Goal: Task Accomplishment & Management: Manage account settings

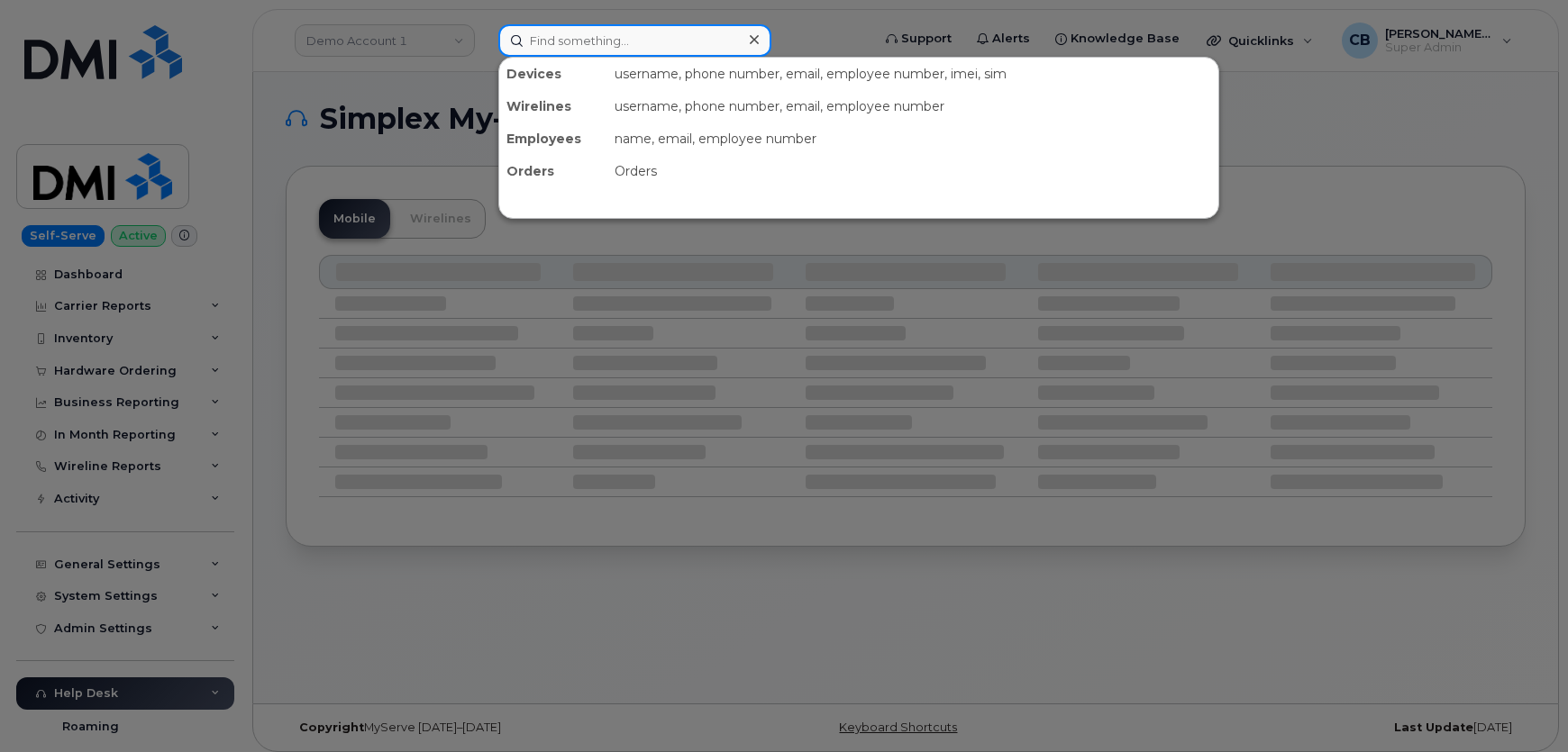
click at [579, 37] on input at bounding box center [635, 41] width 273 height 33
paste input "573-465-1485"
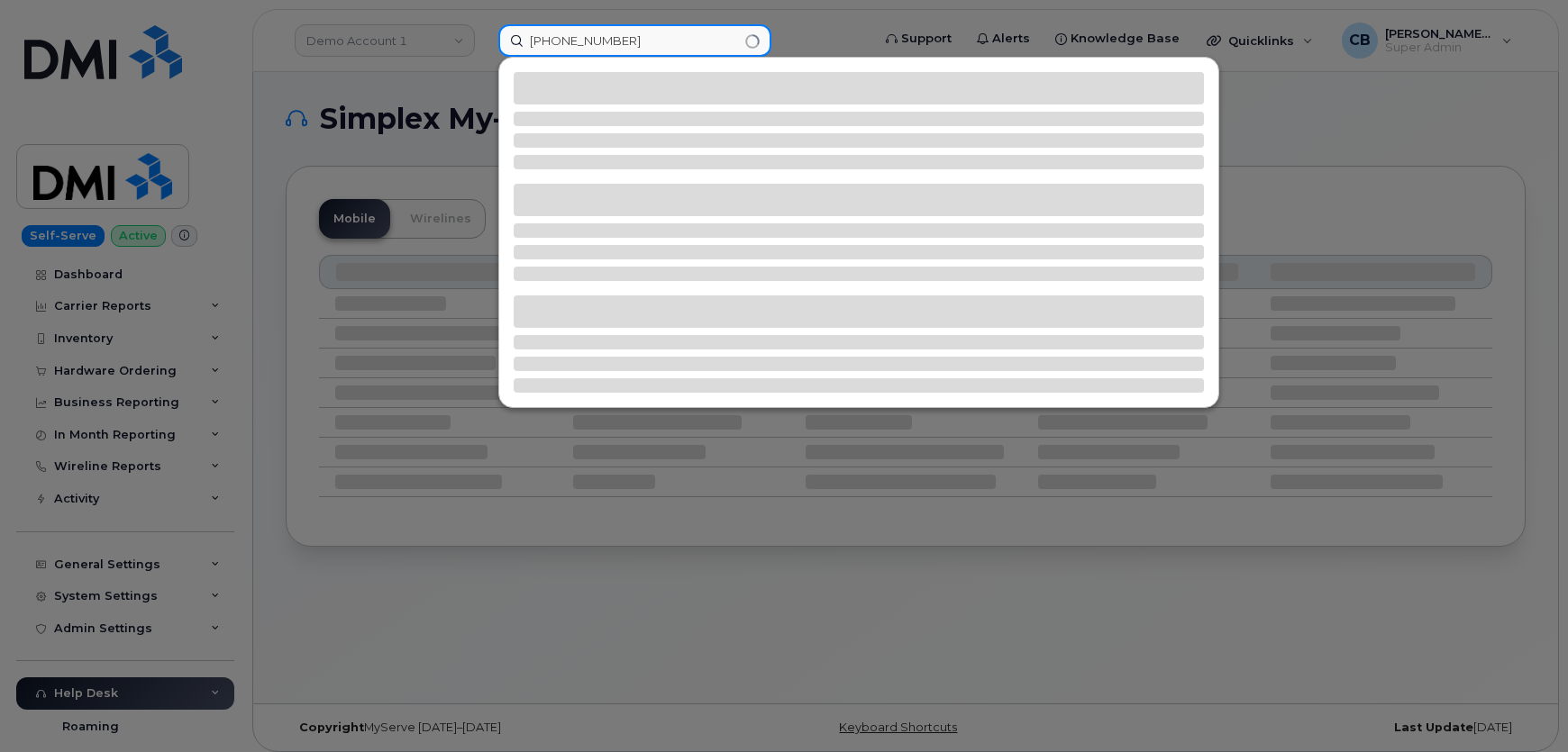
type input "573-465-1485"
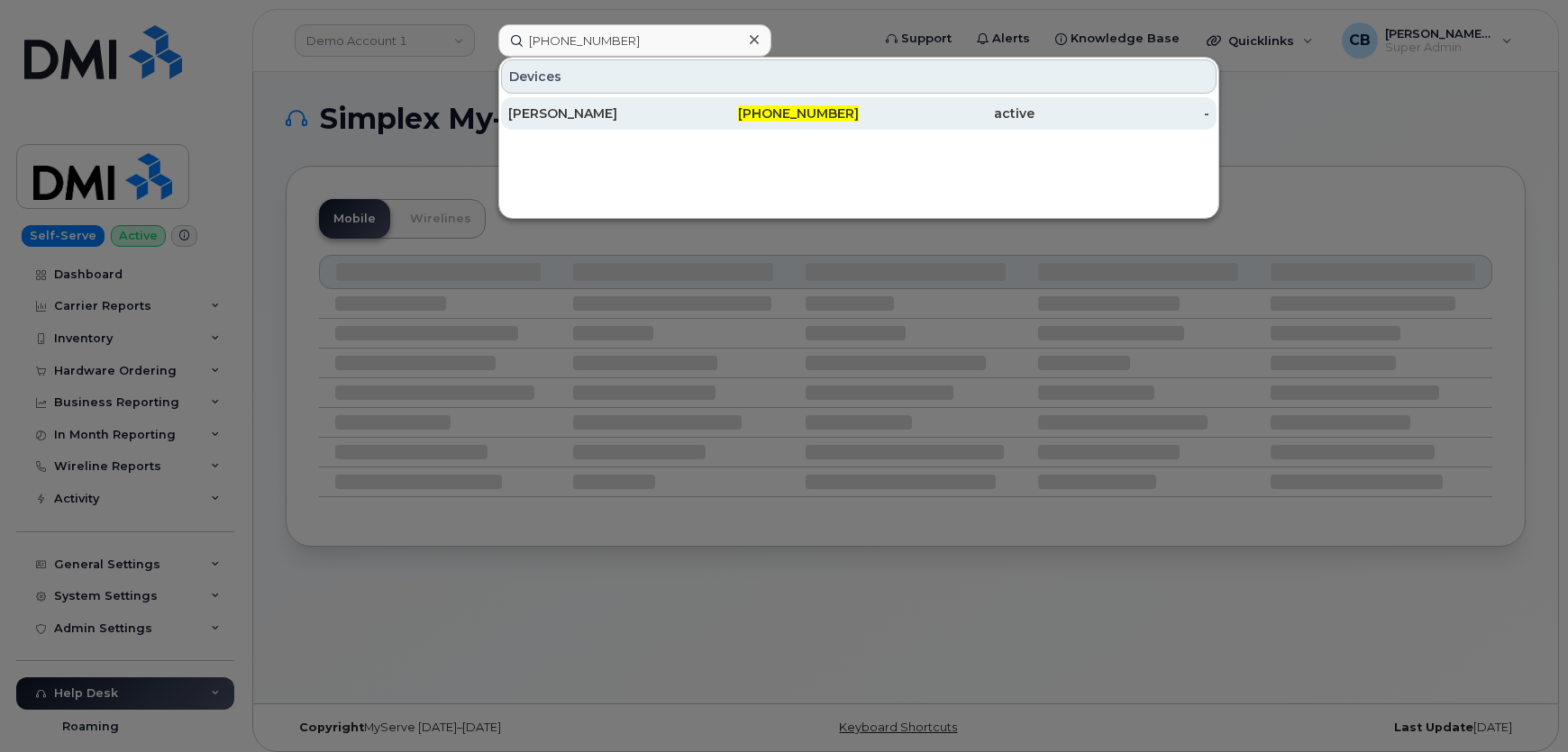
click at [542, 112] on div "[PERSON_NAME]" at bounding box center [596, 113] width 175 height 18
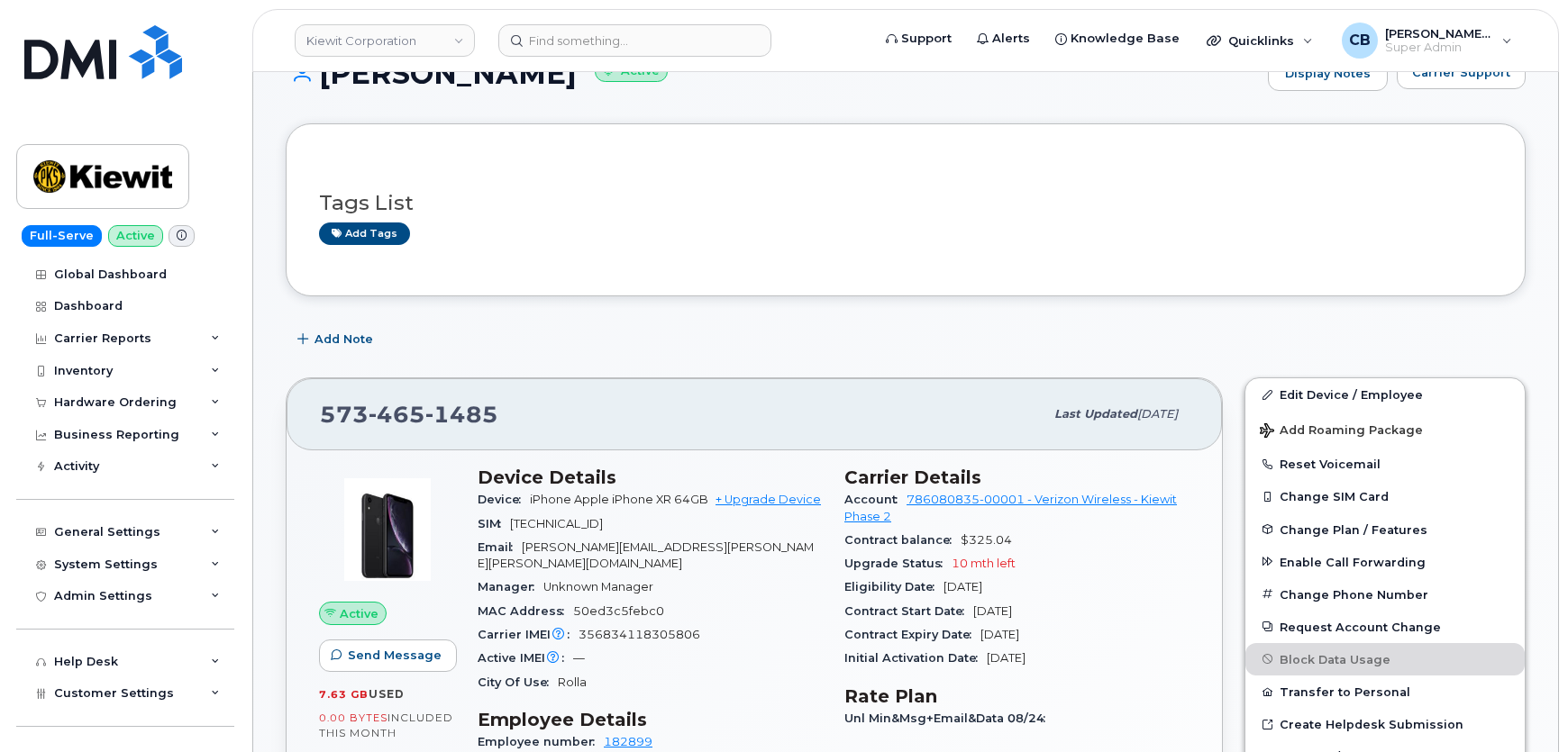
scroll to position [102, 0]
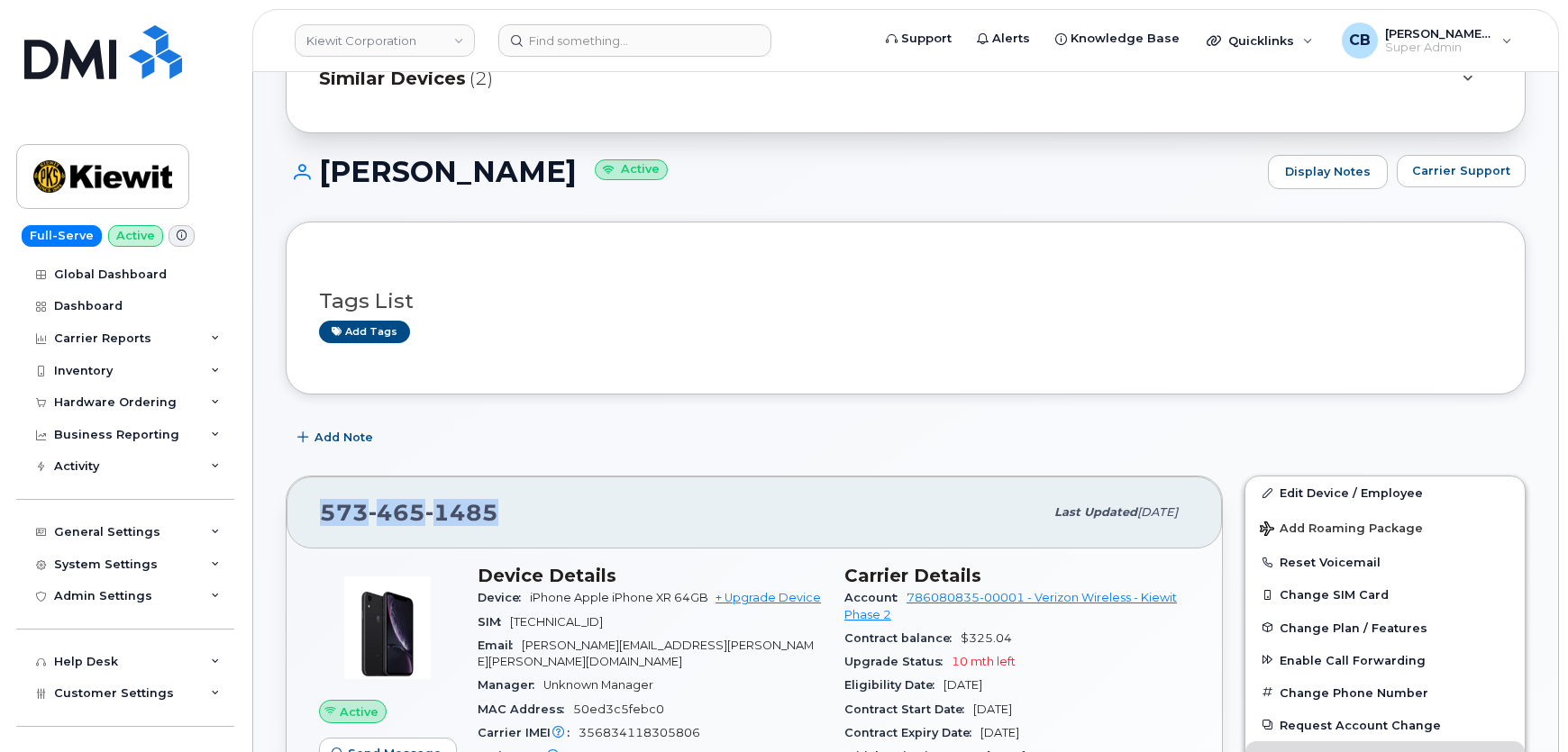
drag, startPoint x: 501, startPoint y: 507, endPoint x: 323, endPoint y: 508, distance: 178.0
click at [323, 508] on div "573 465 1485" at bounding box center [681, 512] width 723 height 37
copy span "573 465 1485"
click at [100, 396] on div "Hardware Ordering" at bounding box center [115, 402] width 122 height 15
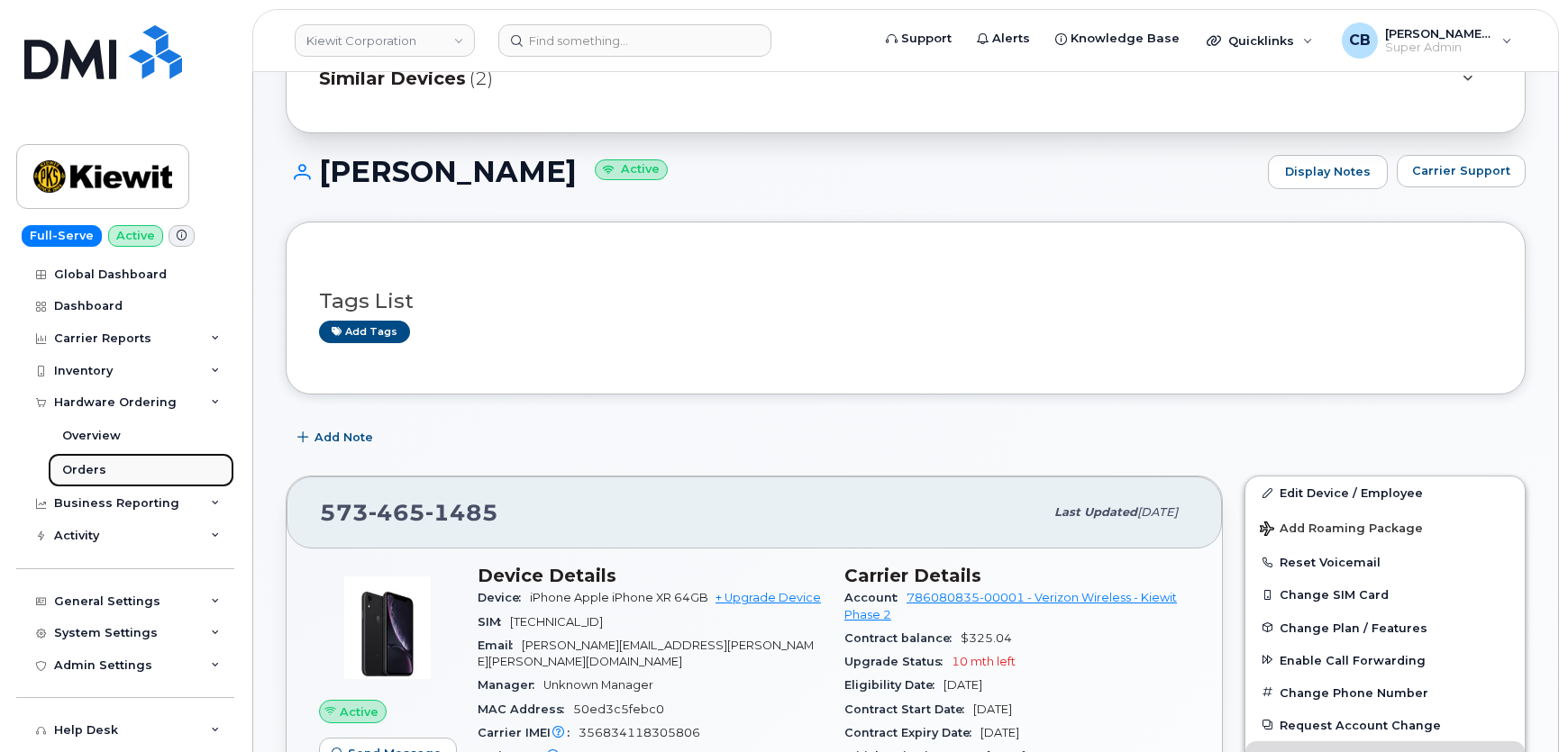
click at [92, 458] on link "Orders" at bounding box center [141, 469] width 186 height 34
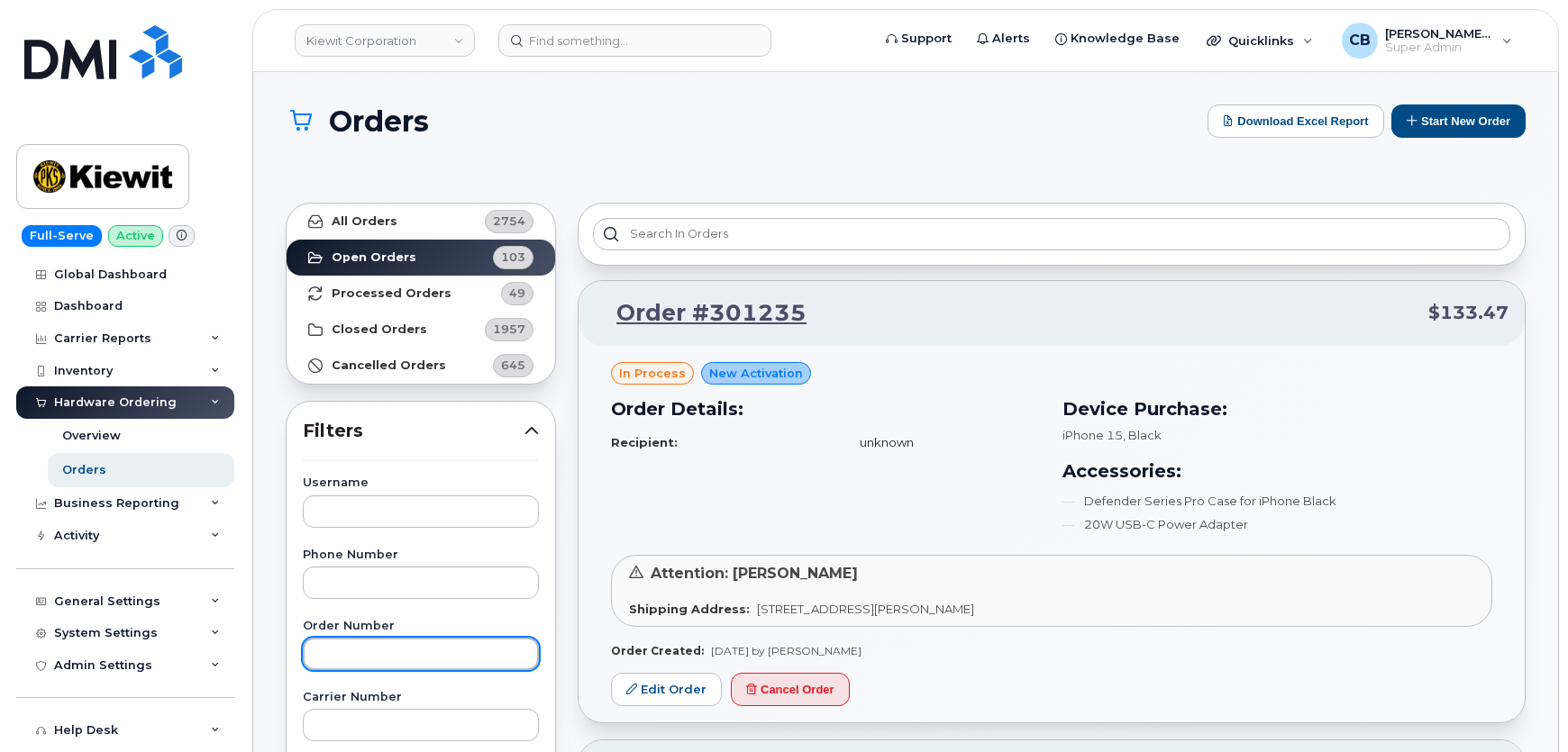
click at [363, 653] on input "text" at bounding box center [421, 654] width 237 height 33
paste input "299685"
type input "299685"
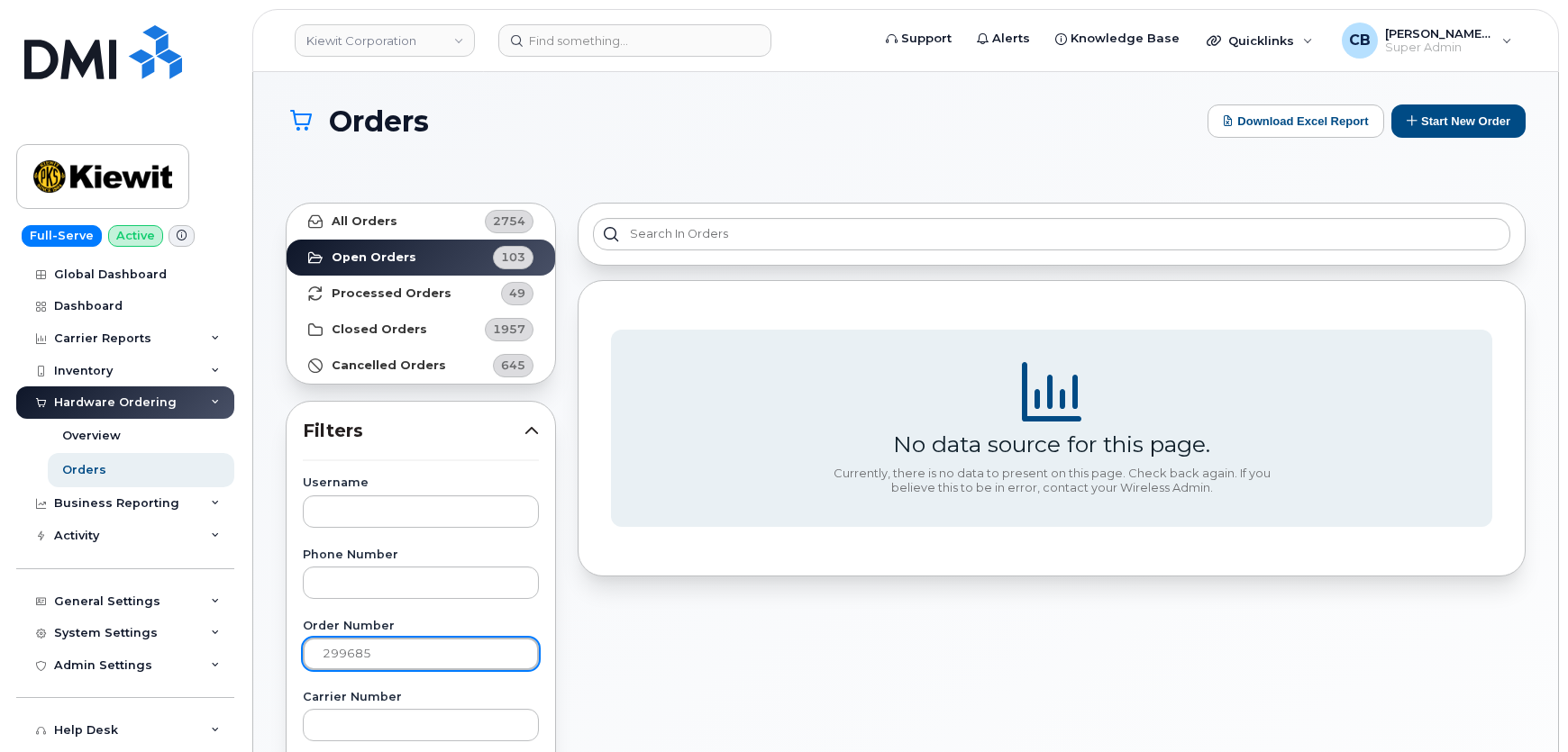
click at [324, 647] on input "299685" at bounding box center [421, 654] width 237 height 33
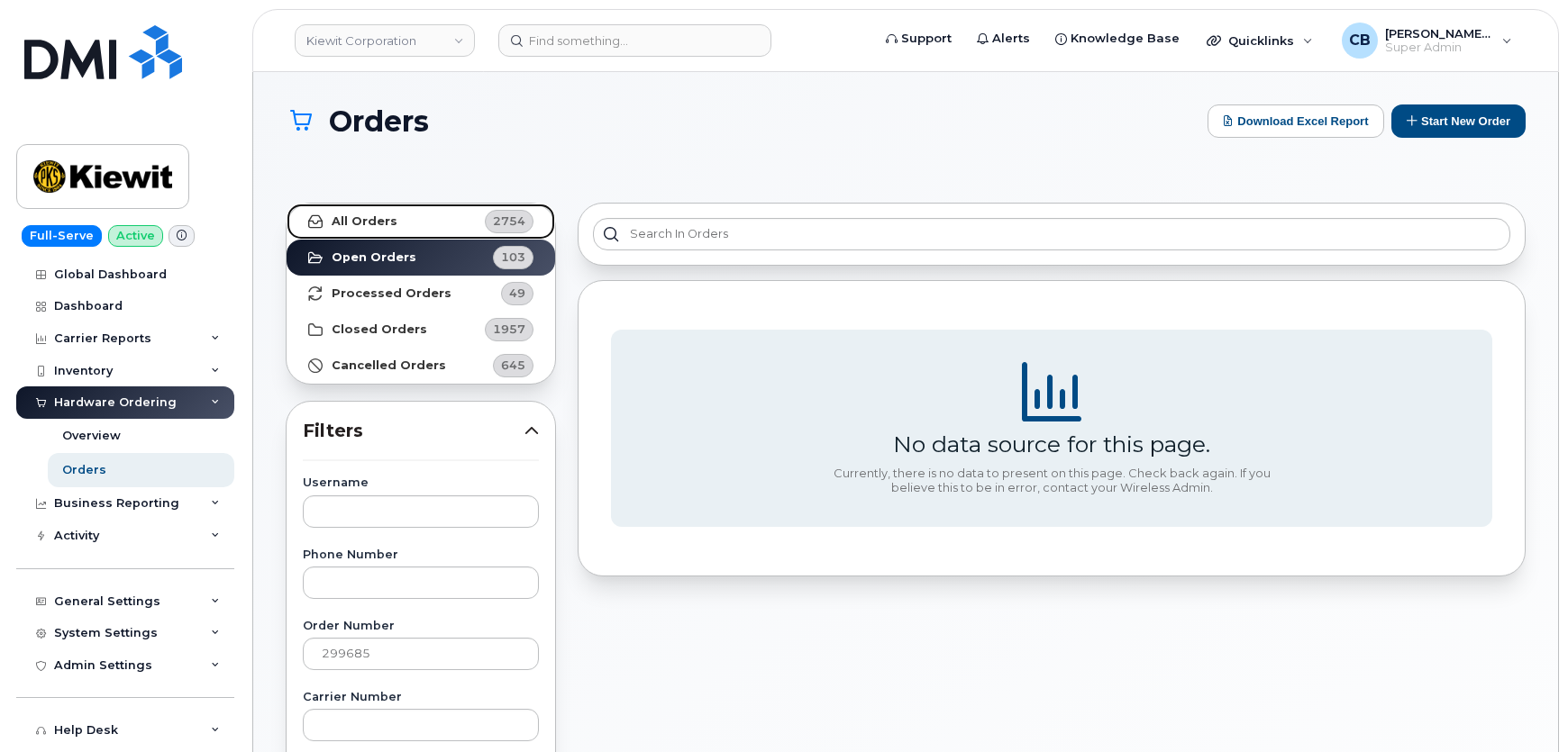
click at [440, 220] on link "All Orders 2754" at bounding box center [421, 221] width 268 height 36
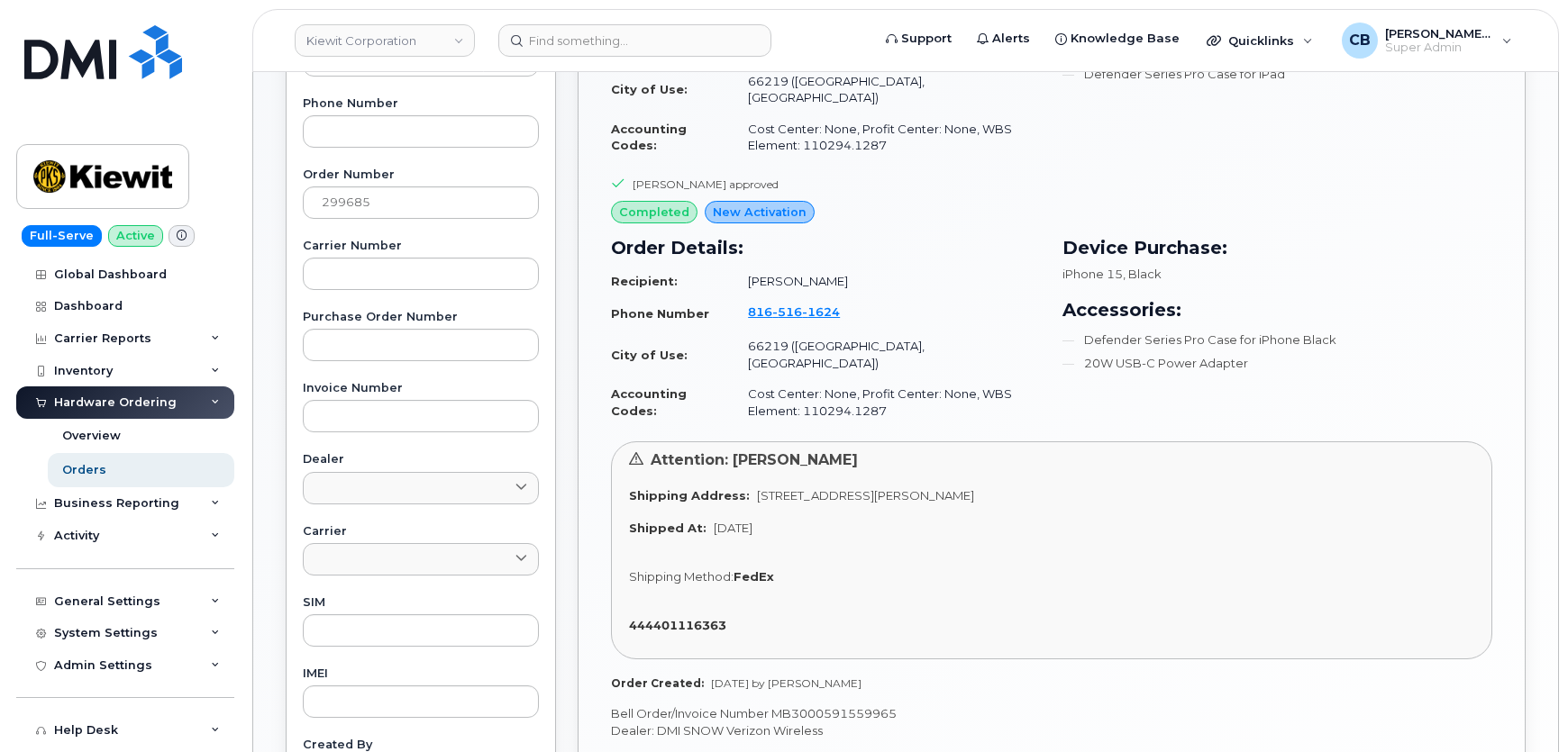
scroll to position [491, 0]
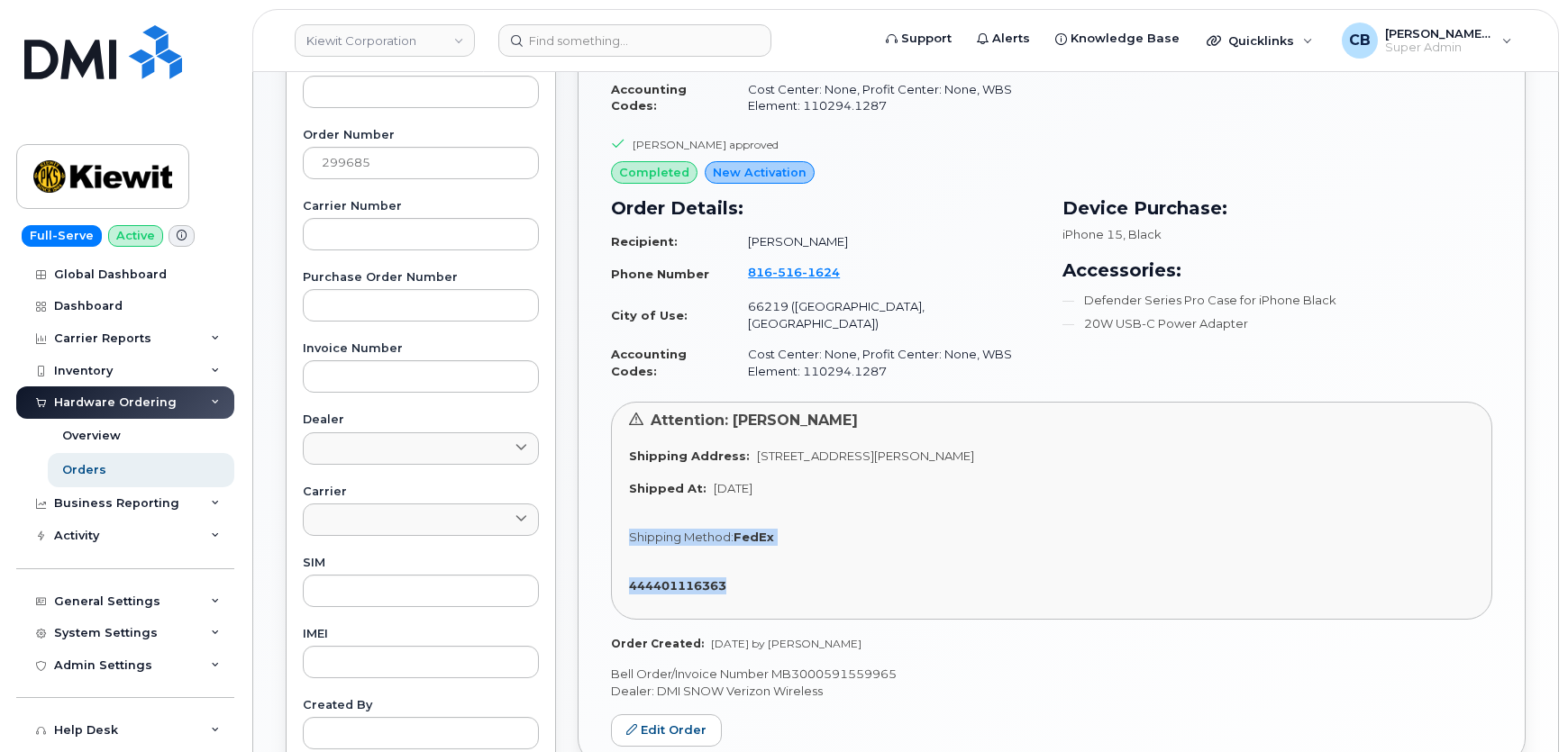
drag, startPoint x: 745, startPoint y: 550, endPoint x: 627, endPoint y: 505, distance: 126.3
click at [627, 505] on div "Attention: Jason Eaton Shipping Address: 8880 Penrose Ln LENEXA KS 66219-8147 U…" at bounding box center [1051, 511] width 881 height 219
copy div "Shipping Method: FedEx 444401116363"
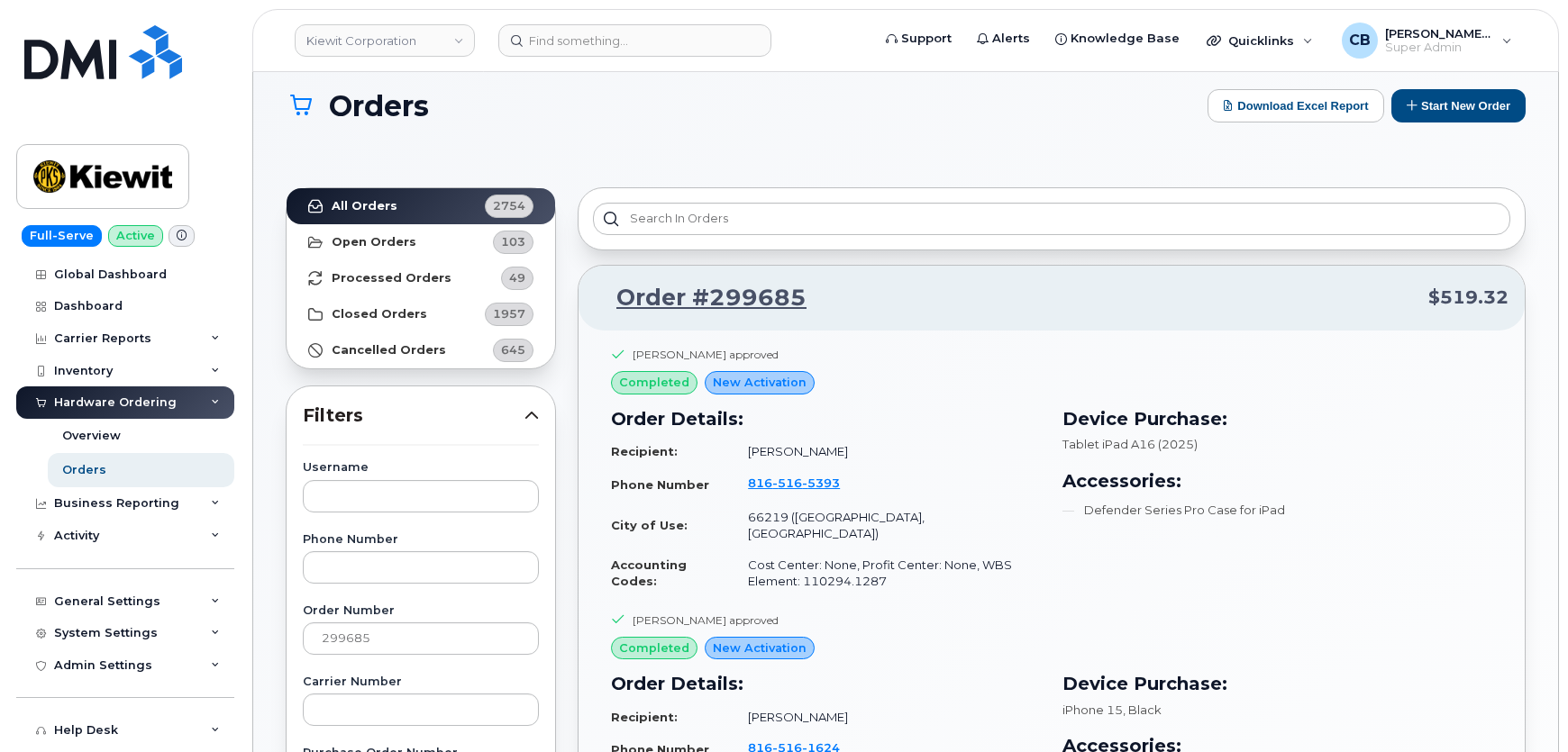
scroll to position [0, 0]
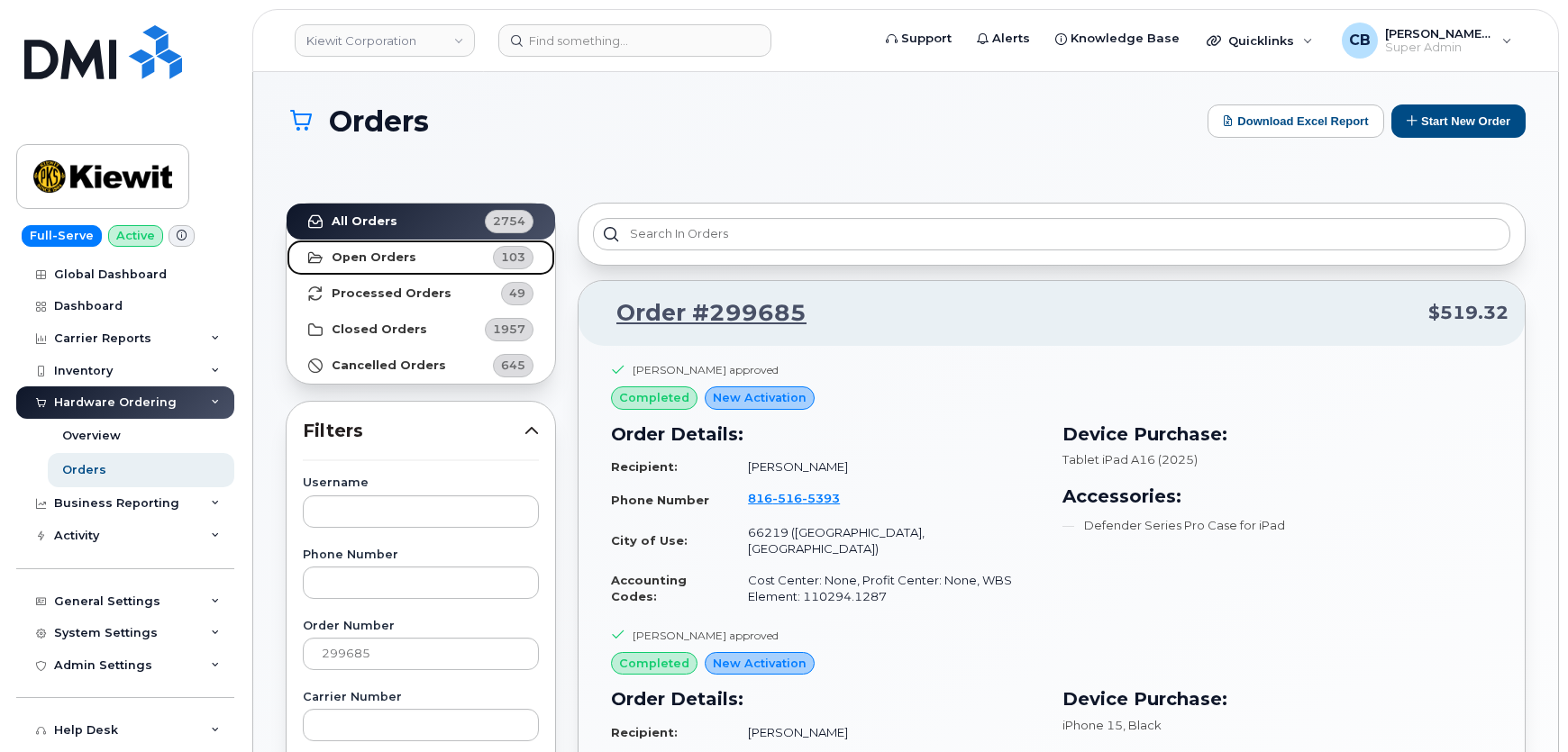
click at [360, 250] on strong "Open Orders" at bounding box center [374, 257] width 85 height 15
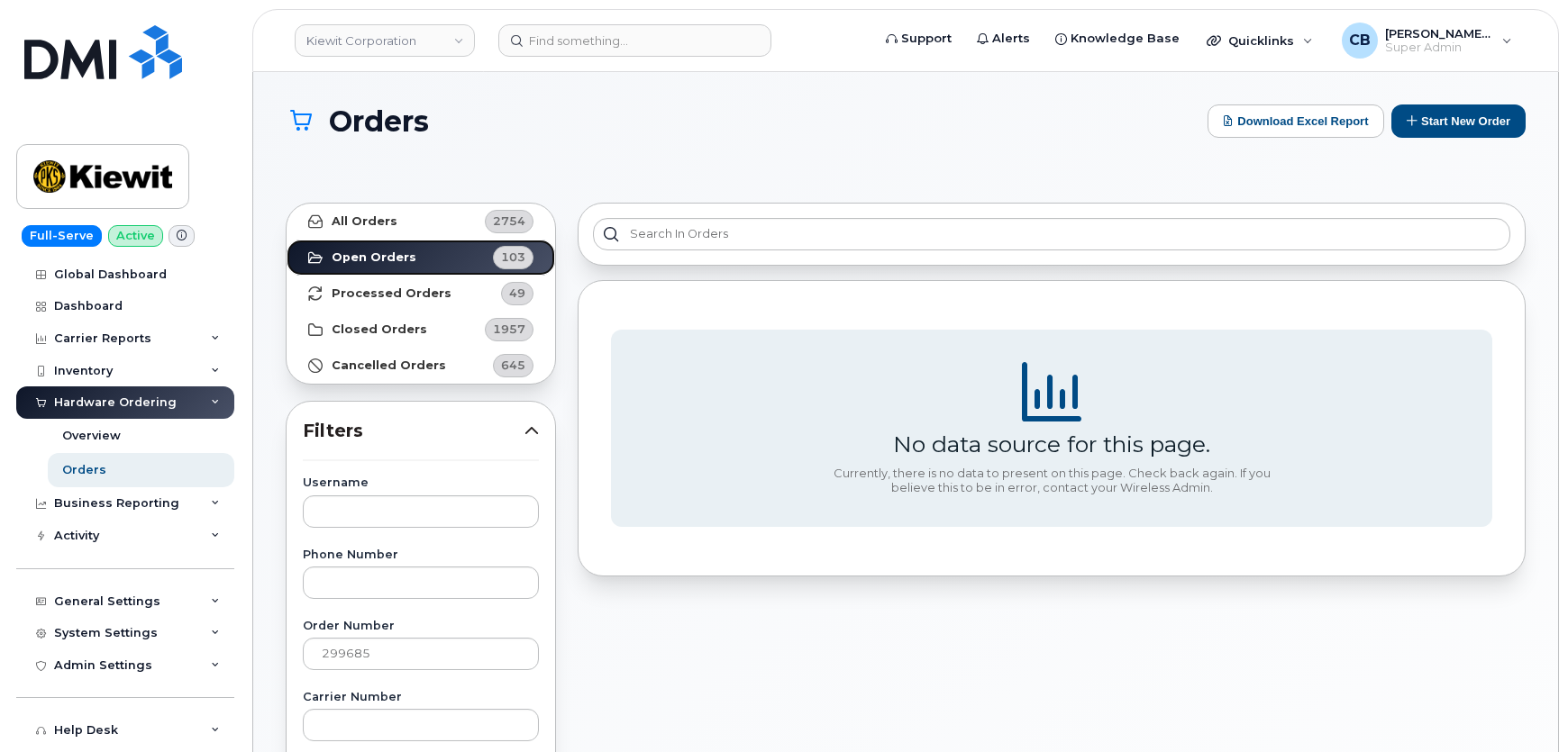
click at [362, 267] on link "Open Orders 103" at bounding box center [421, 256] width 268 height 36
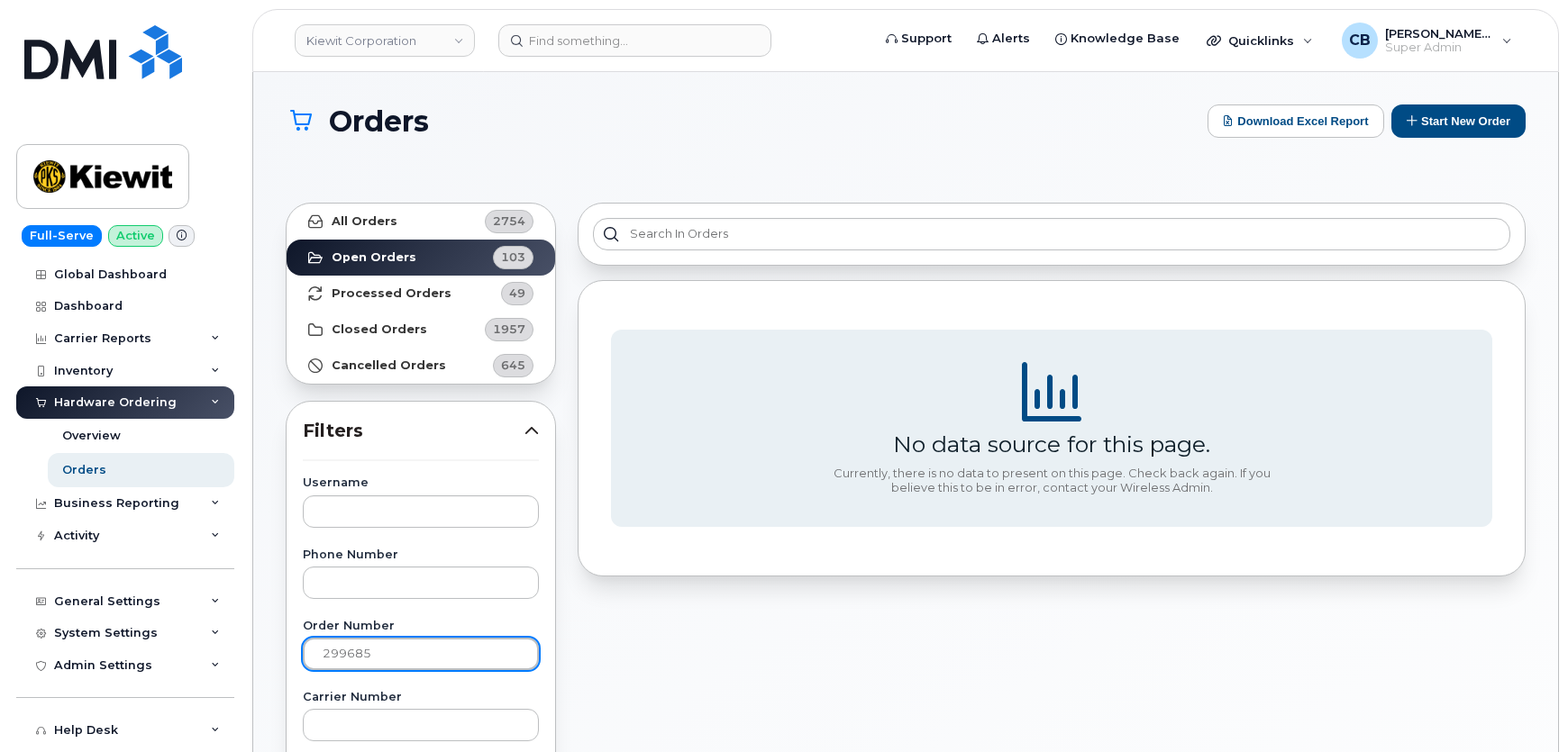
click at [380, 652] on input "299685" at bounding box center [421, 654] width 237 height 33
click at [381, 652] on input "299685" at bounding box center [421, 654] width 237 height 33
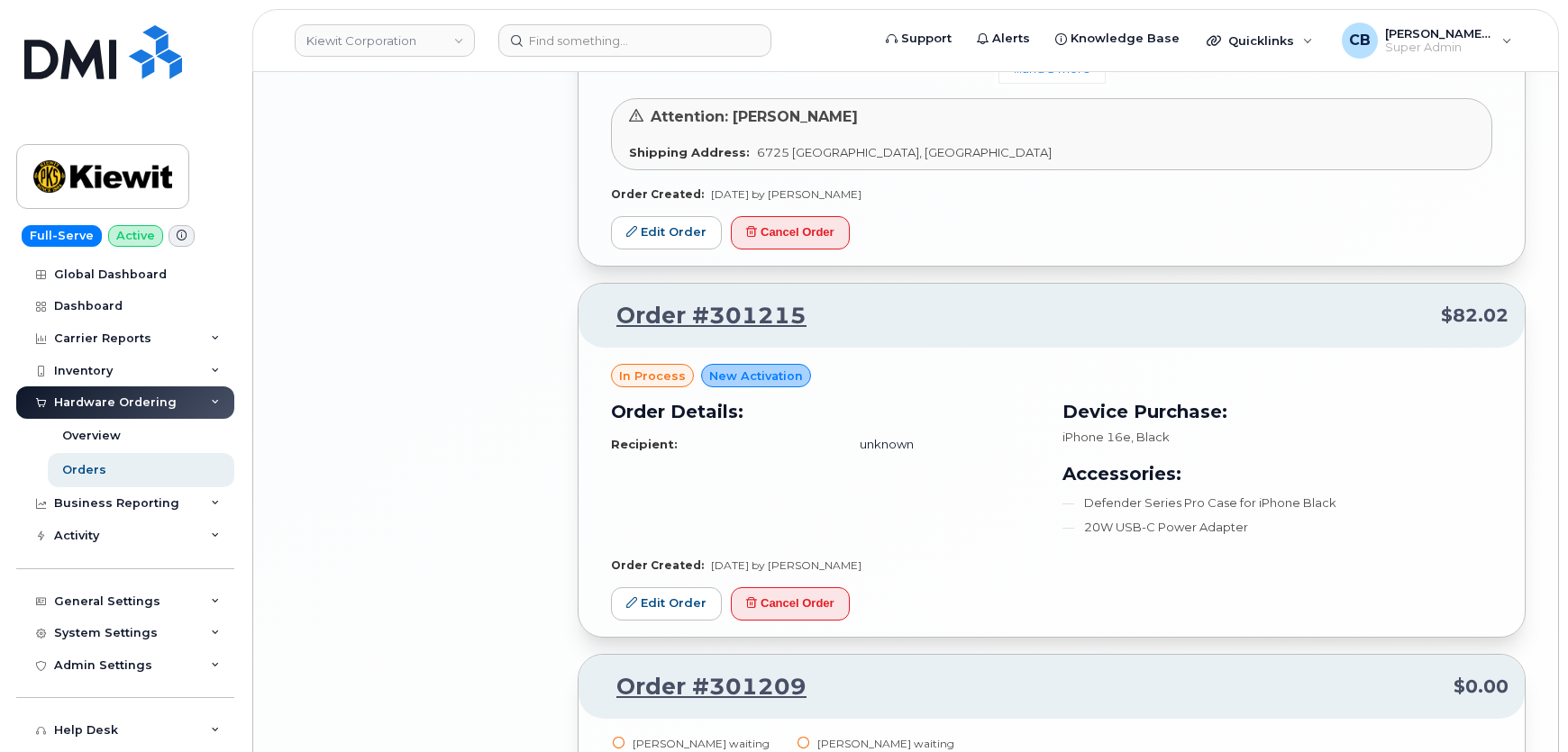
scroll to position [3438, 0]
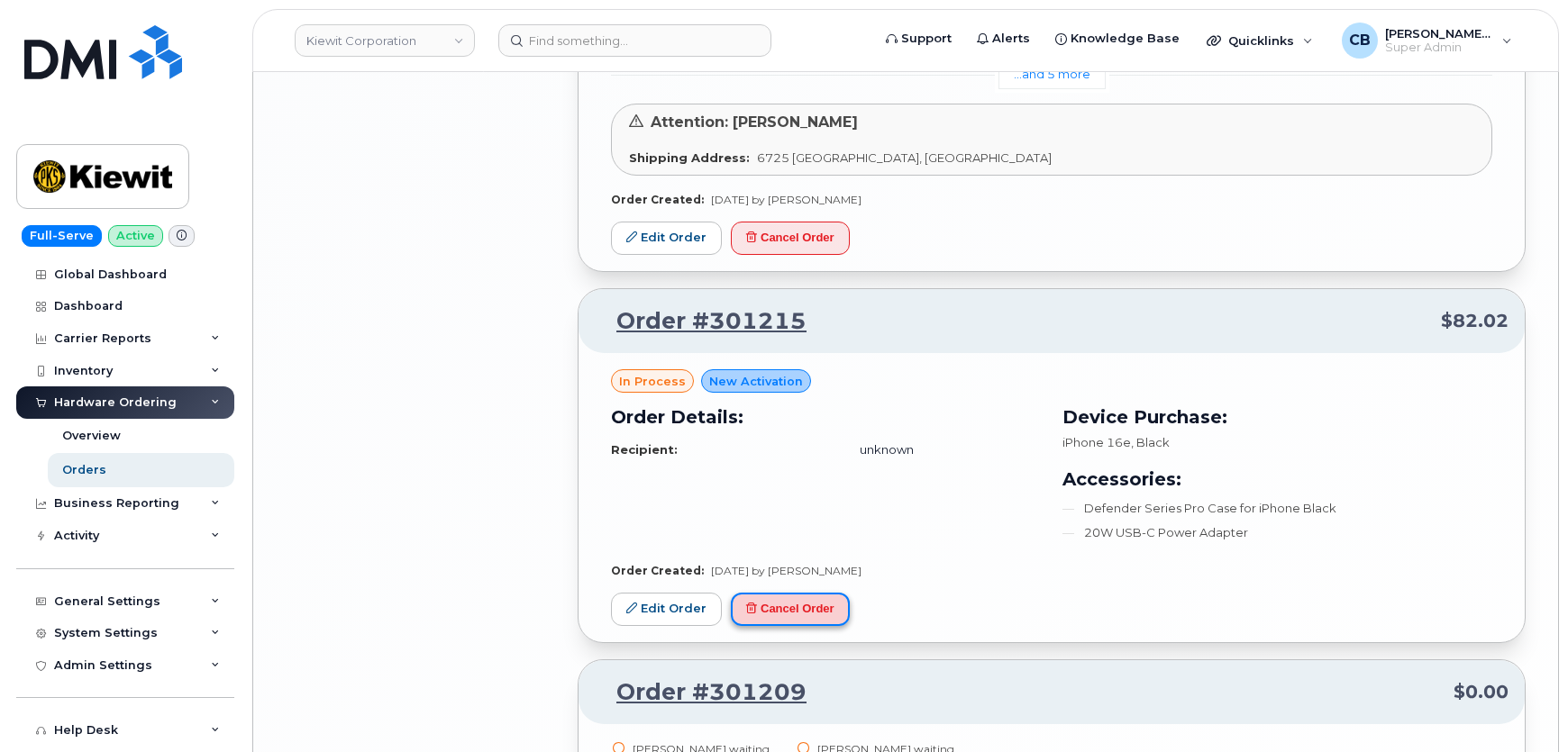
click at [774, 592] on button "Cancel Order" at bounding box center [790, 609] width 119 height 34
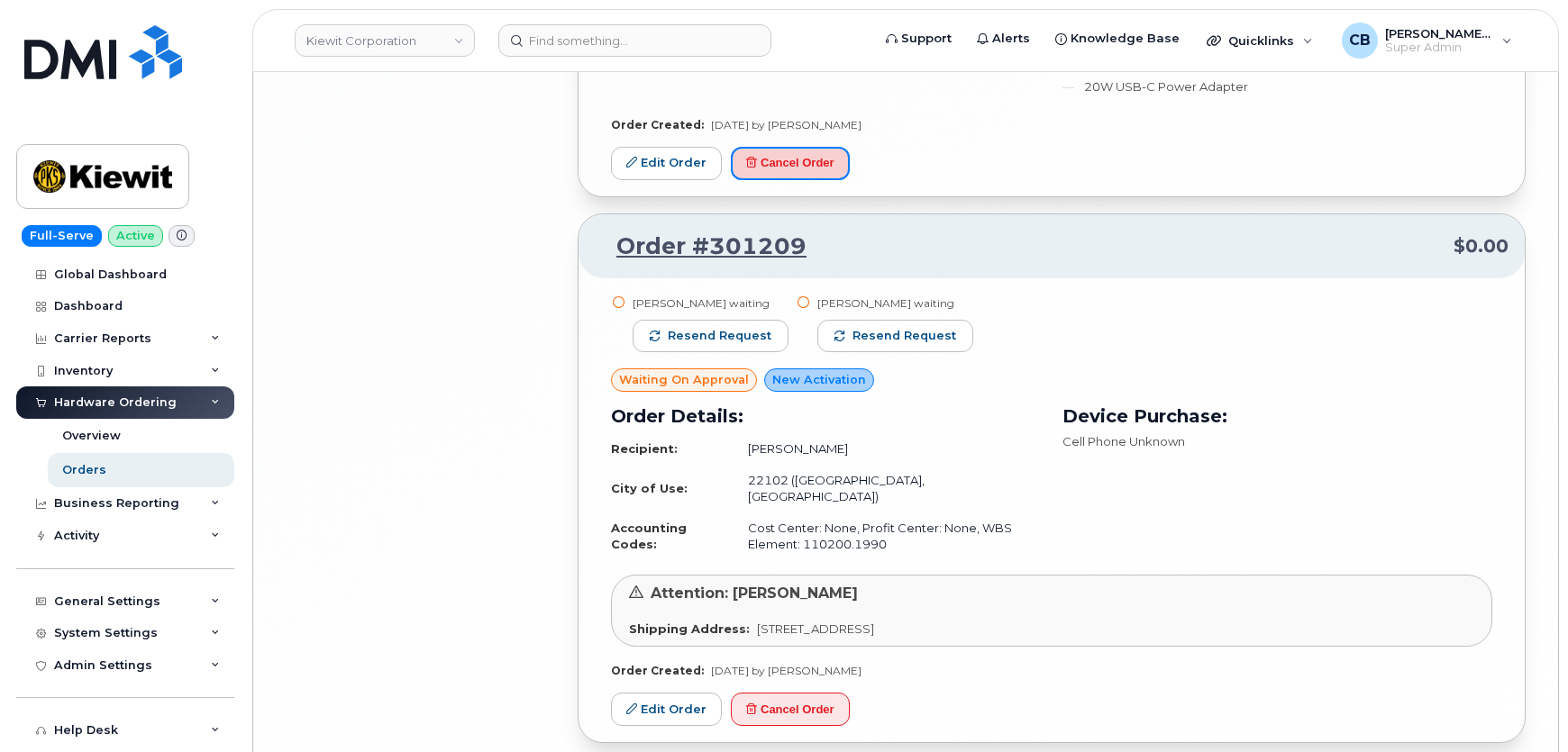
scroll to position [3921, 0]
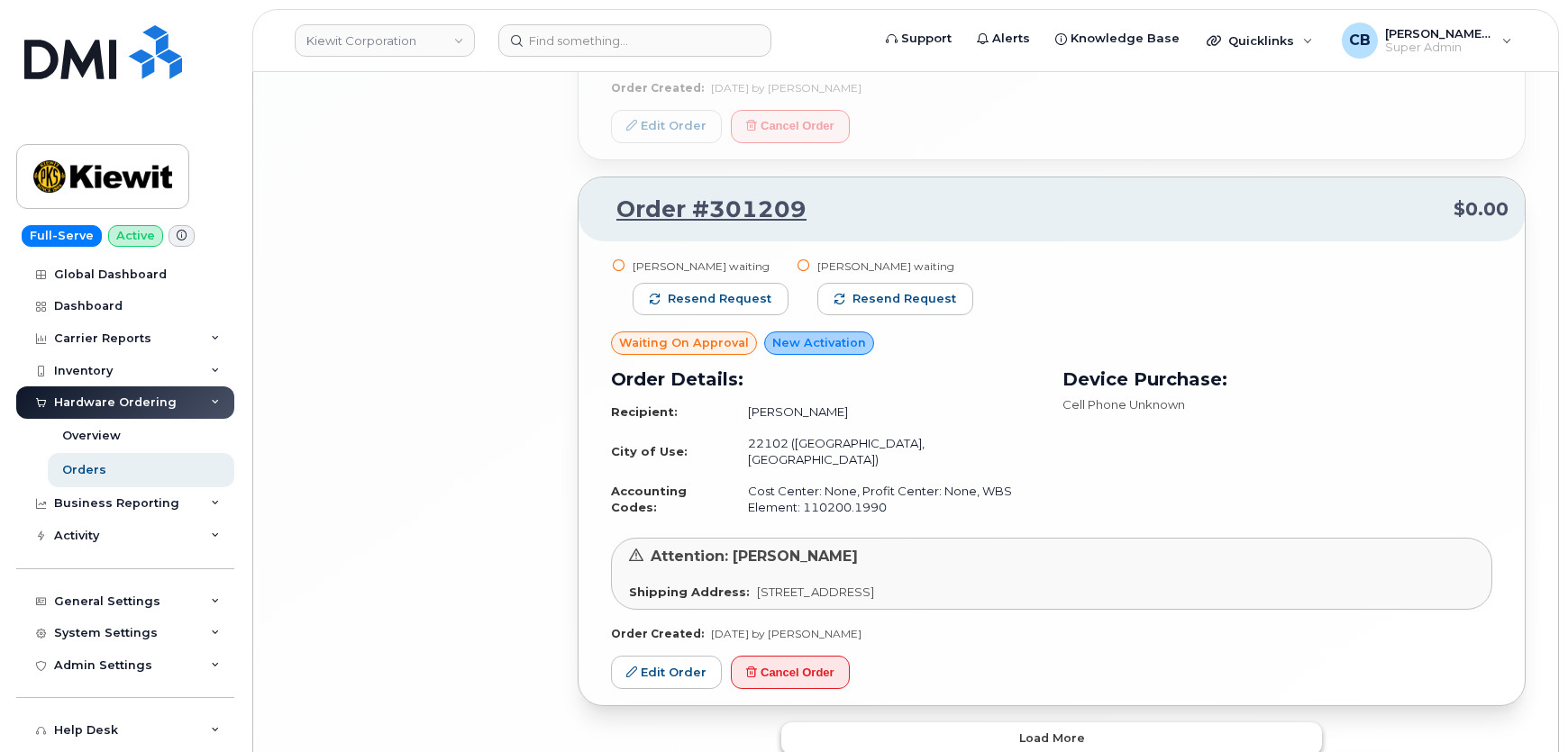
click at [1021, 722] on button "Load more" at bounding box center [1052, 738] width 541 height 33
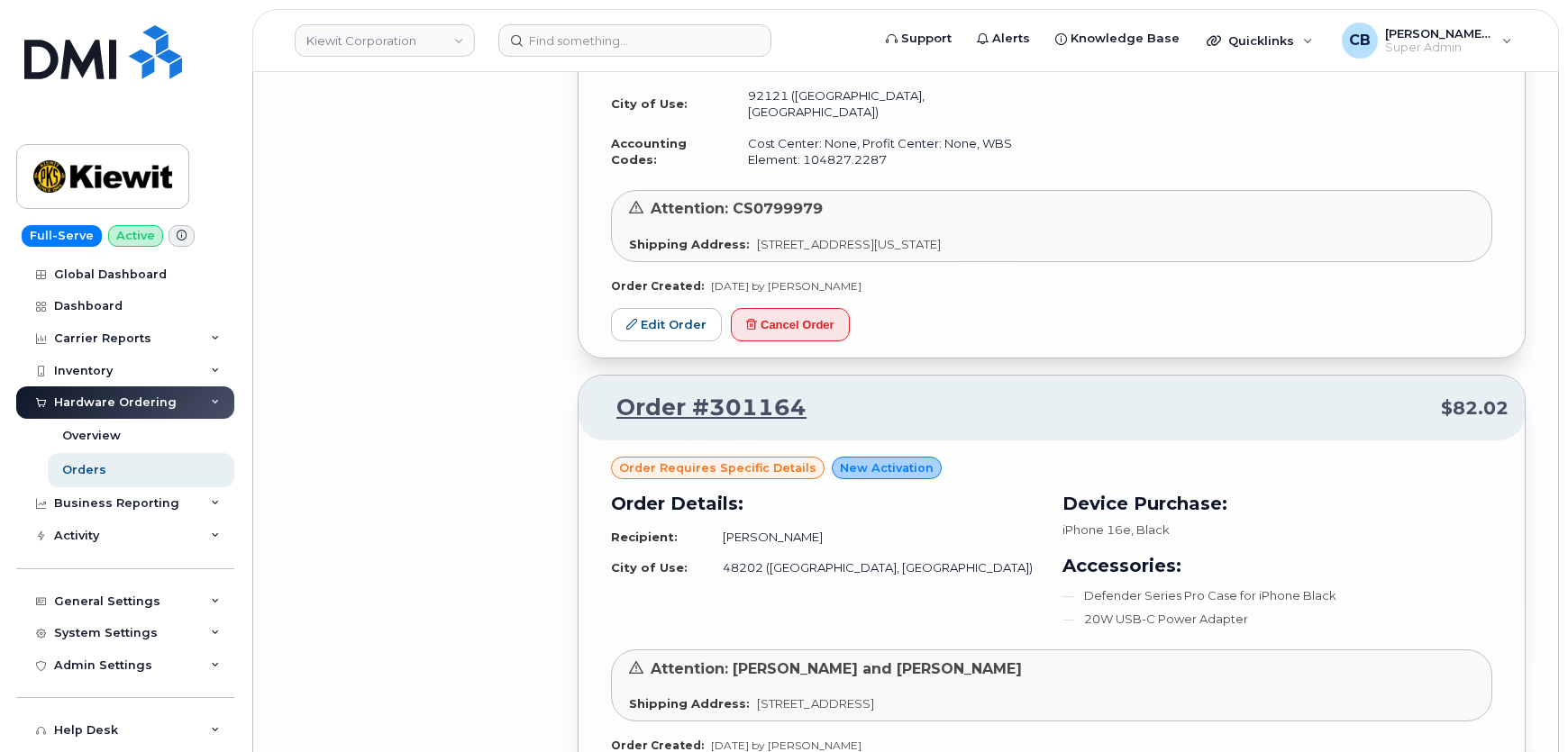
scroll to position [6704, 0]
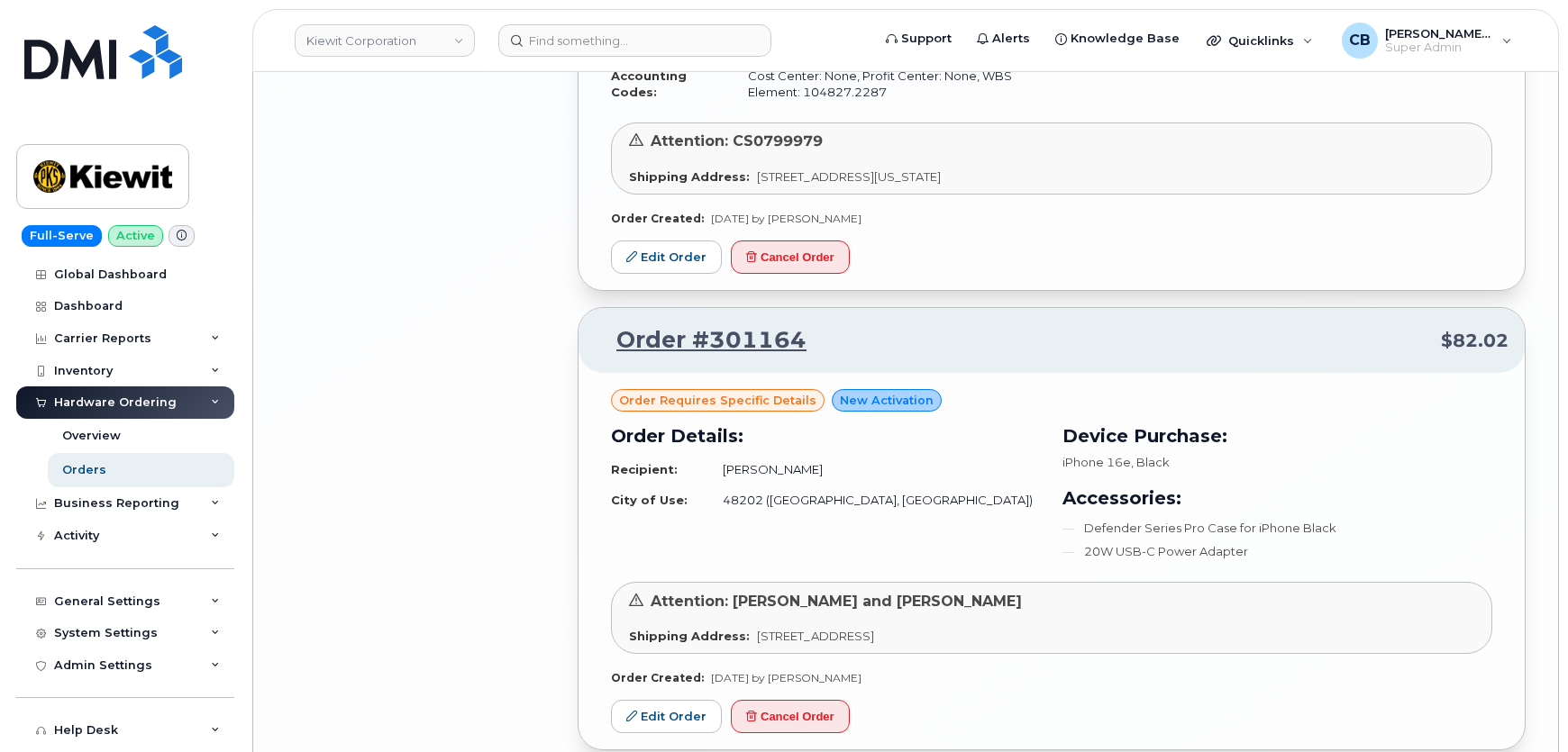
click at [656, 582] on div "Order requires Specific details New Activation Order Details: Recipient: Blake …" at bounding box center [1052, 561] width 946 height 376
click at [663, 700] on link "Edit Order" at bounding box center [666, 716] width 110 height 34
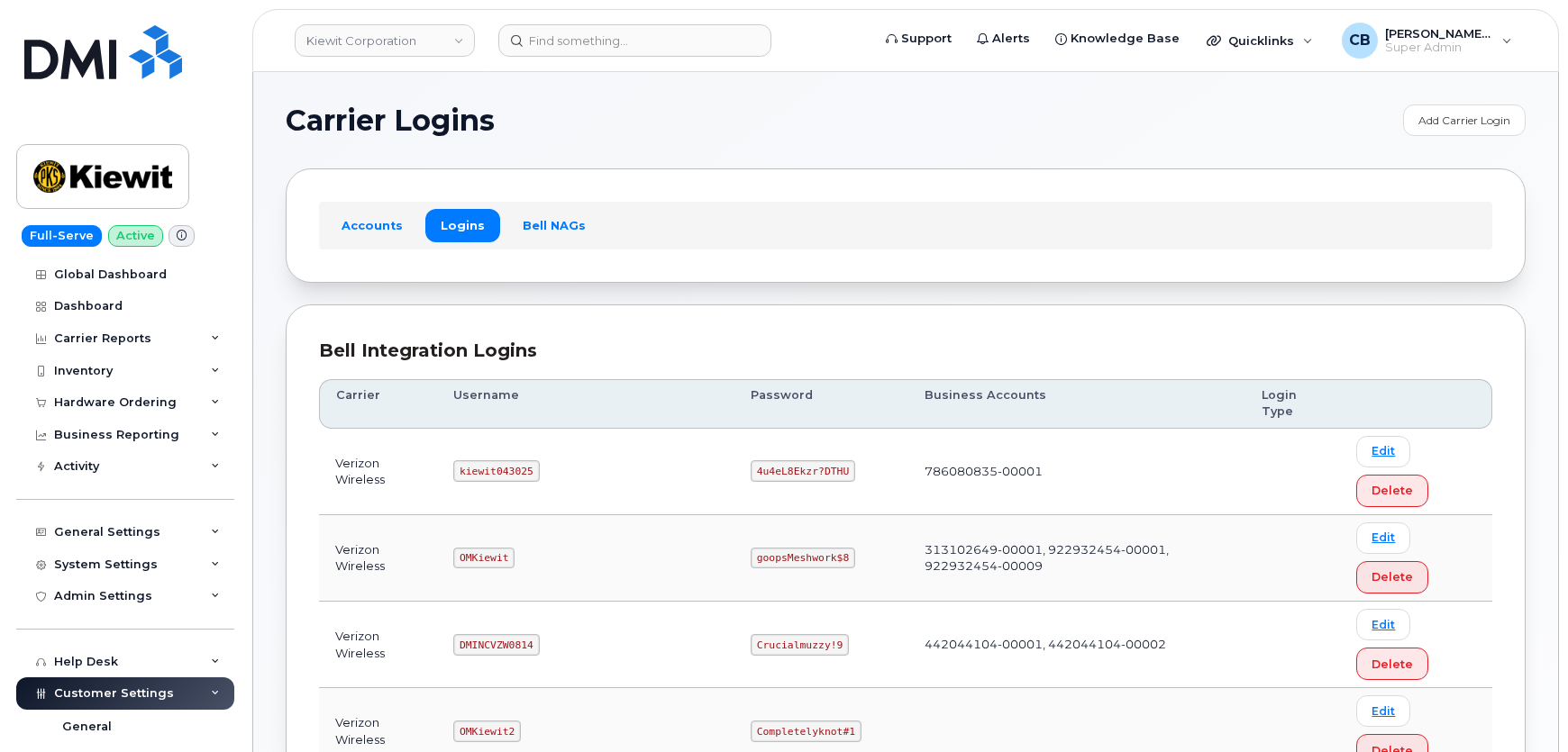
click at [494, 460] on code "kiewit043025" at bounding box center [496, 471] width 86 height 22
copy code "kiewit043025"
click at [751, 460] on code "4u4eL8Ekzr?DTHU" at bounding box center [803, 471] width 104 height 22
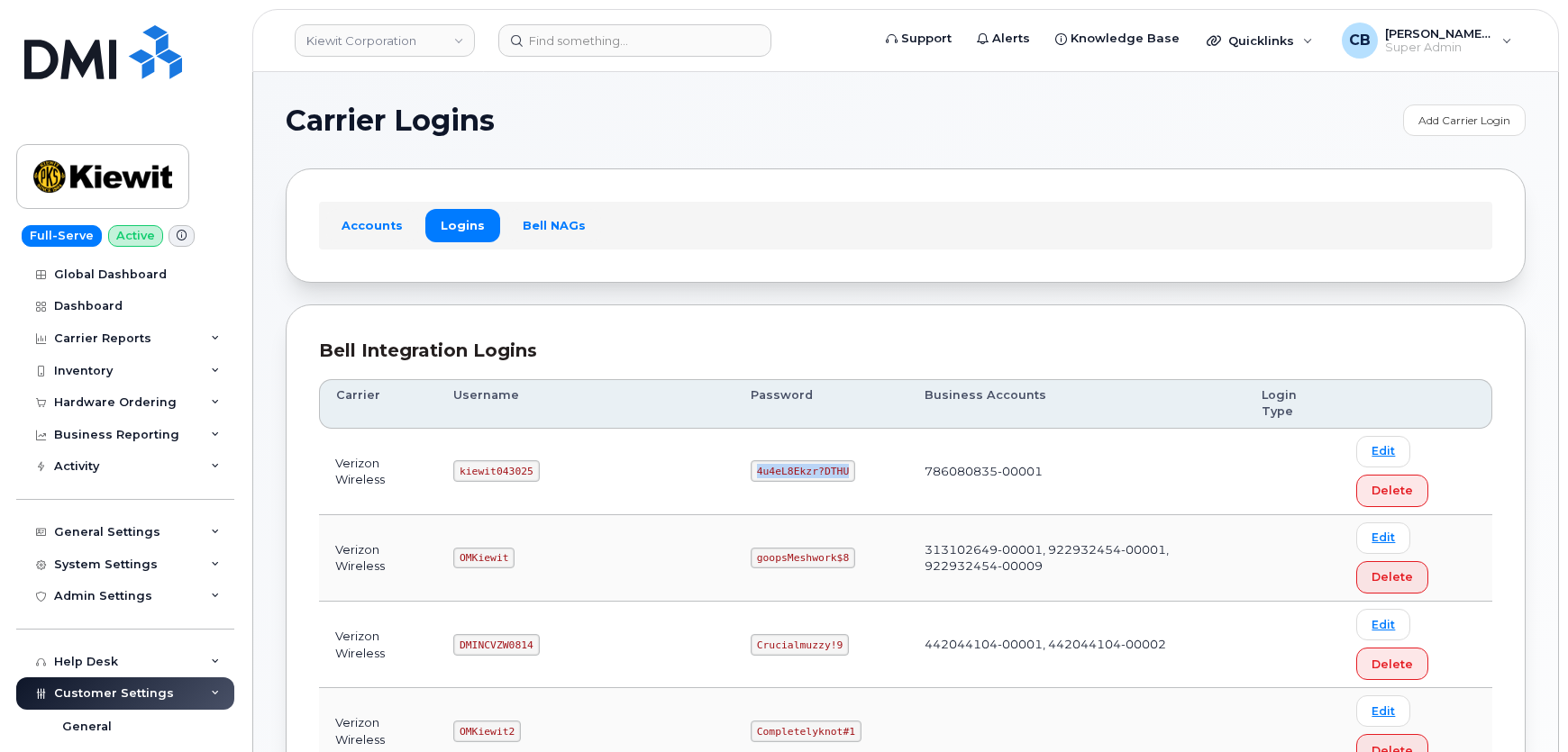
click at [751, 460] on code "4u4eL8Ekzr?DTHU" at bounding box center [803, 471] width 104 height 22
copy code "4u4eL8Ekzr?DTHU"
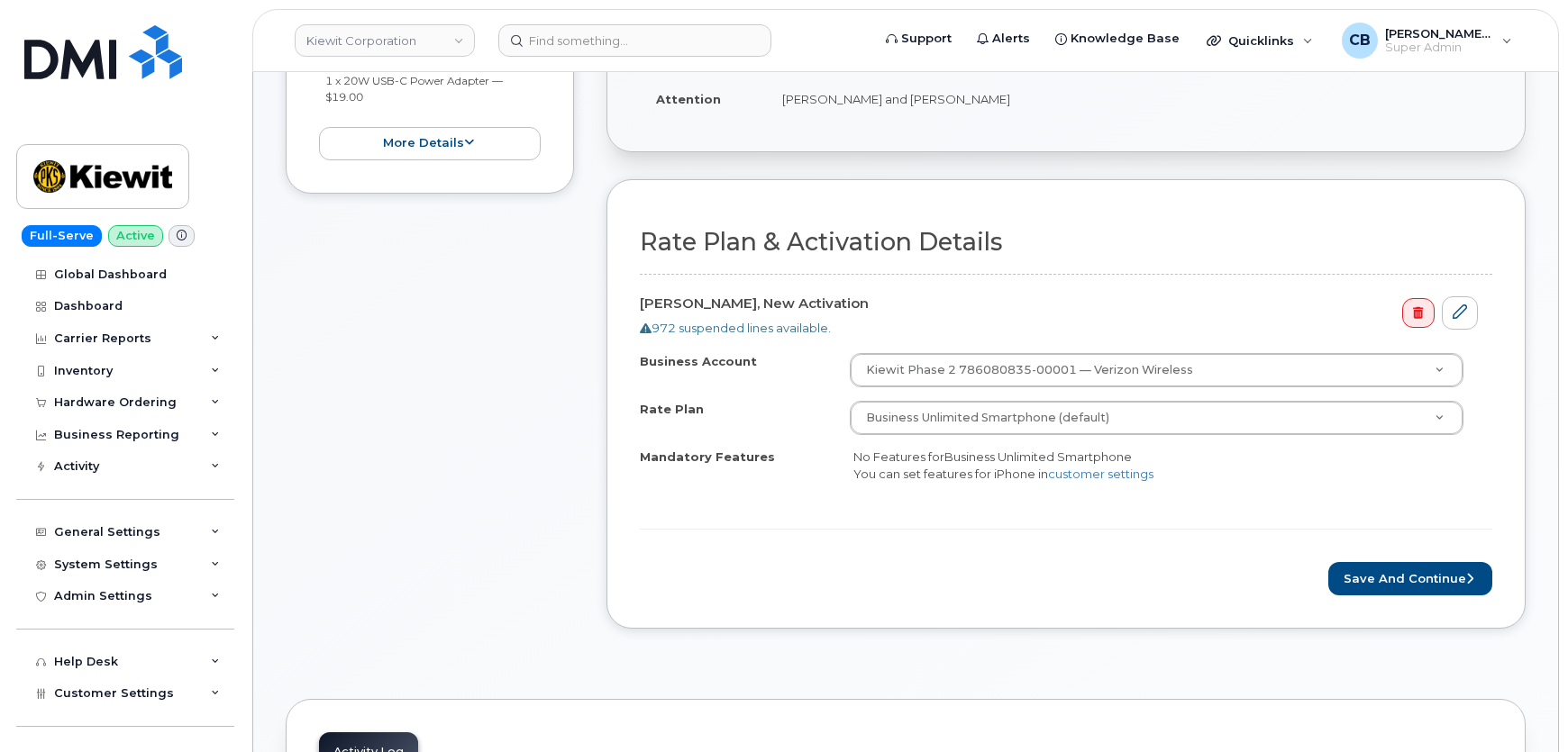
scroll to position [491, 0]
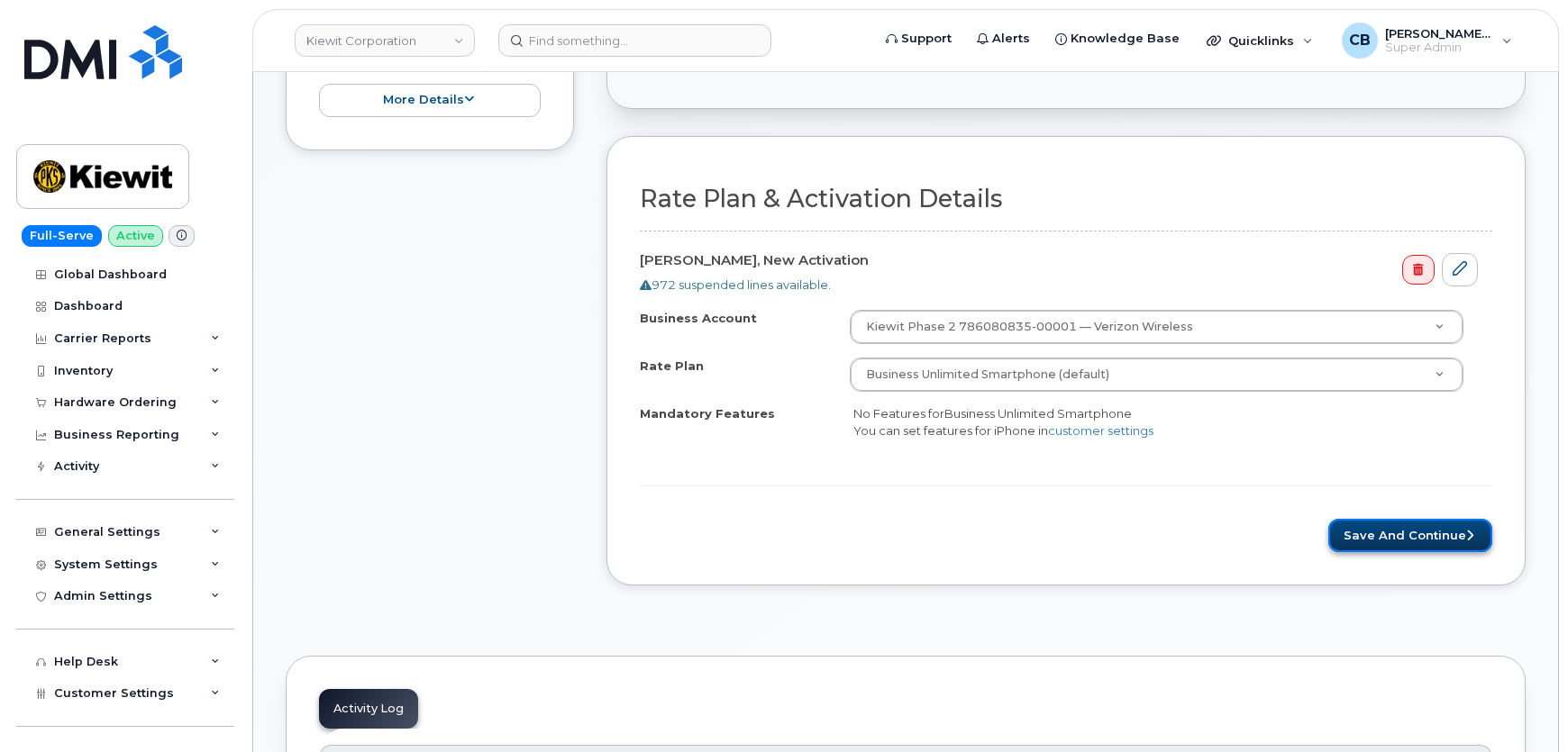
click at [1393, 538] on button "Save and Continue" at bounding box center [1410, 535] width 164 height 34
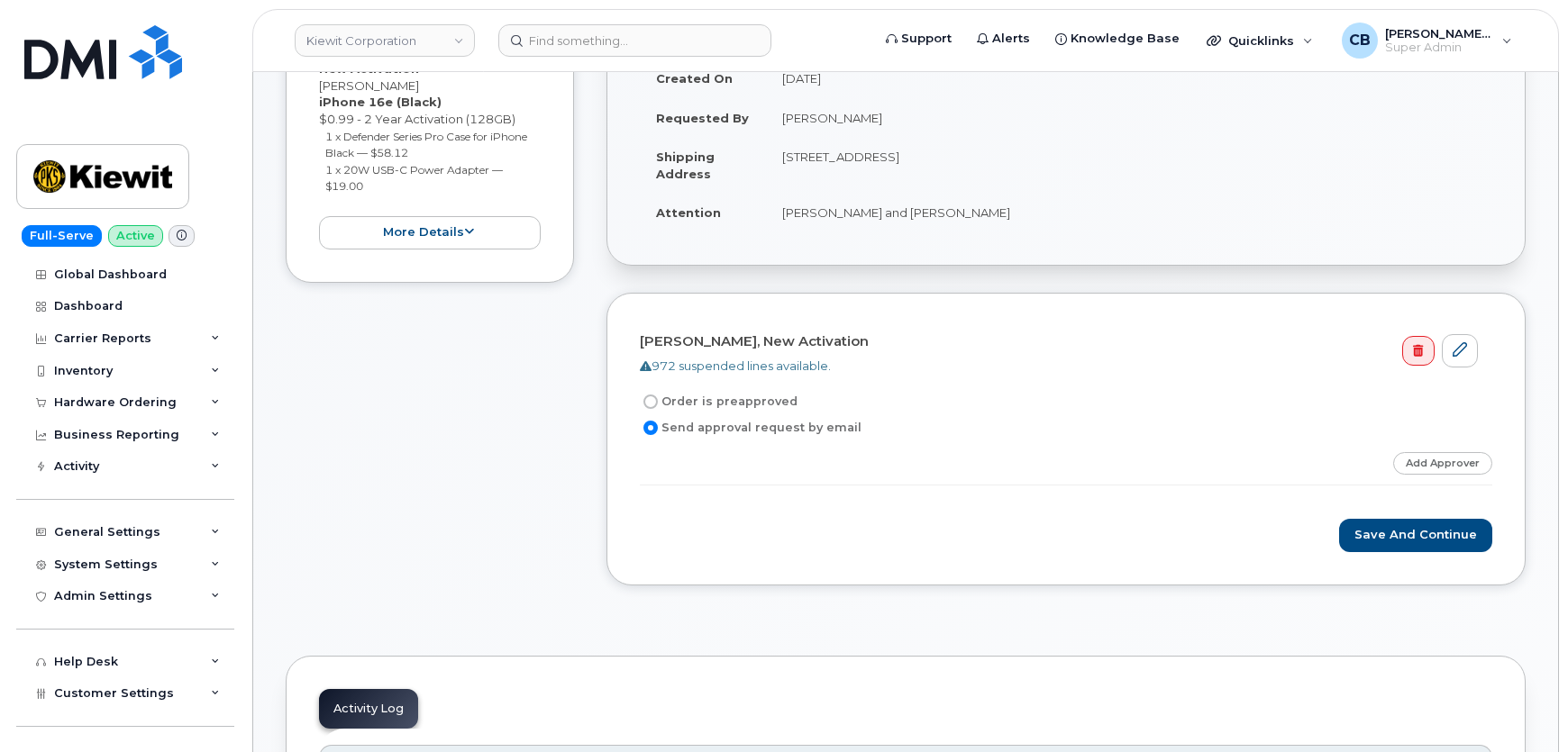
scroll to position [491, 0]
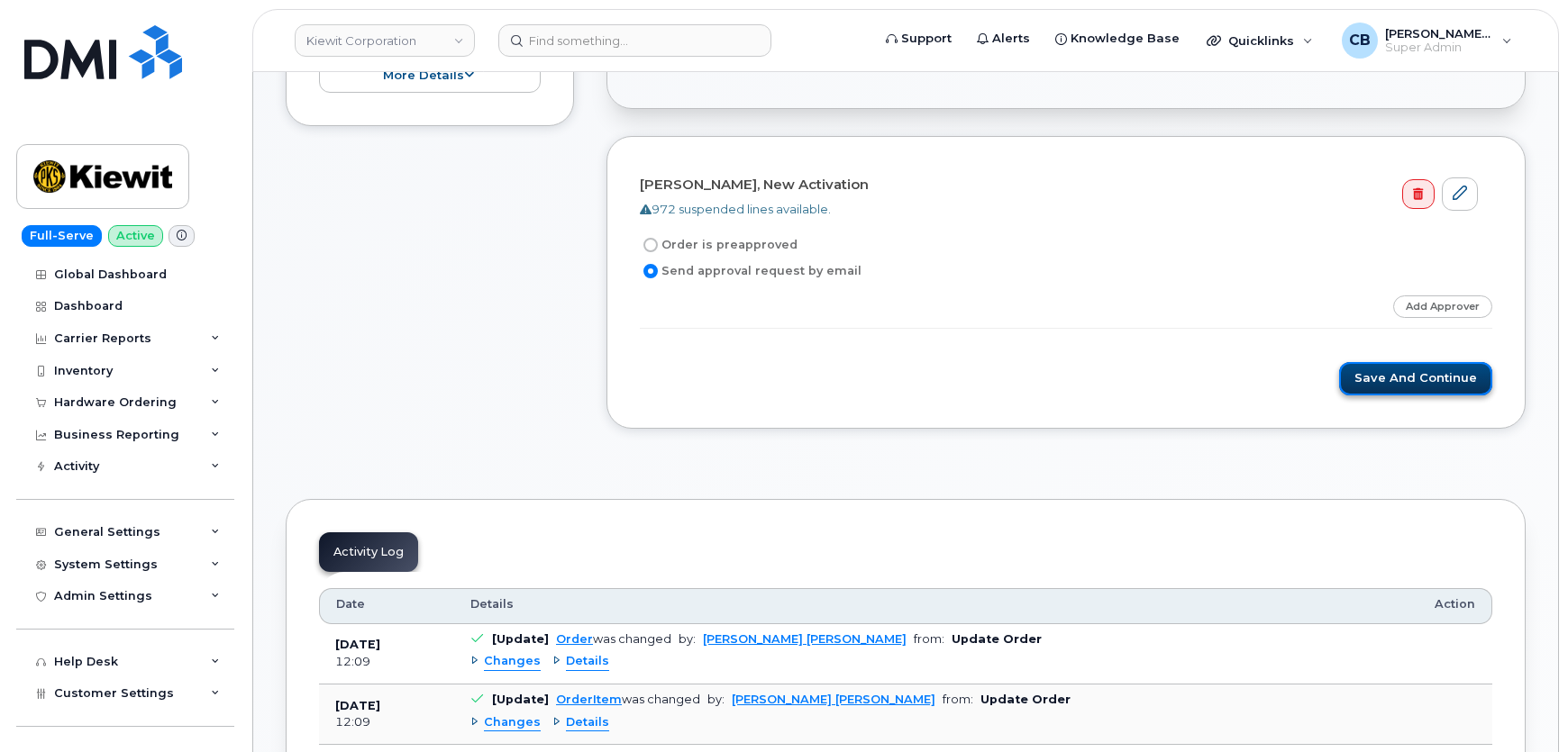
click at [1427, 383] on button "Save and Continue" at bounding box center [1415, 379] width 153 height 34
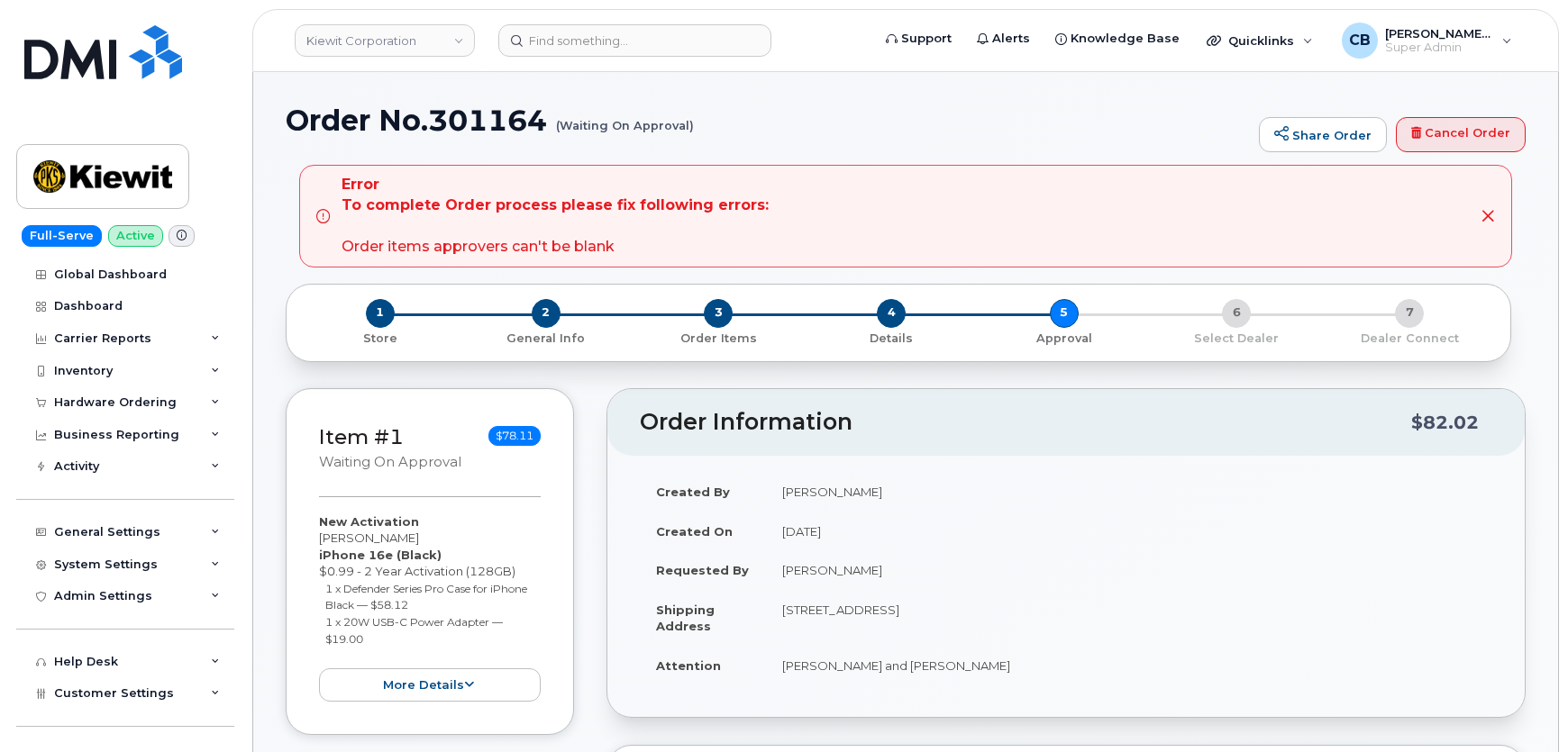
click at [823, 129] on h1 "Order No.301164 (Waiting On Approval)" at bounding box center [768, 120] width 964 height 32
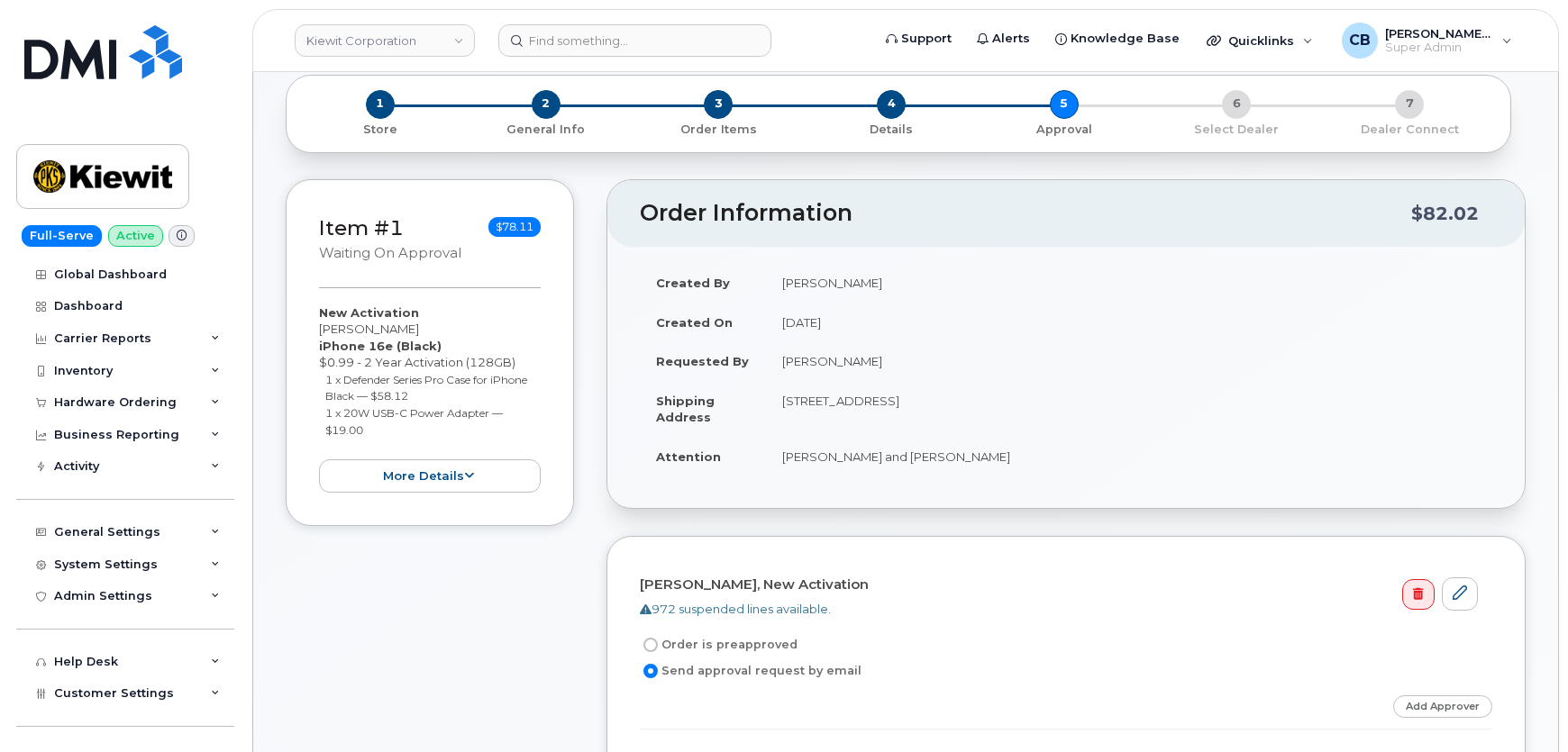
scroll to position [491, 0]
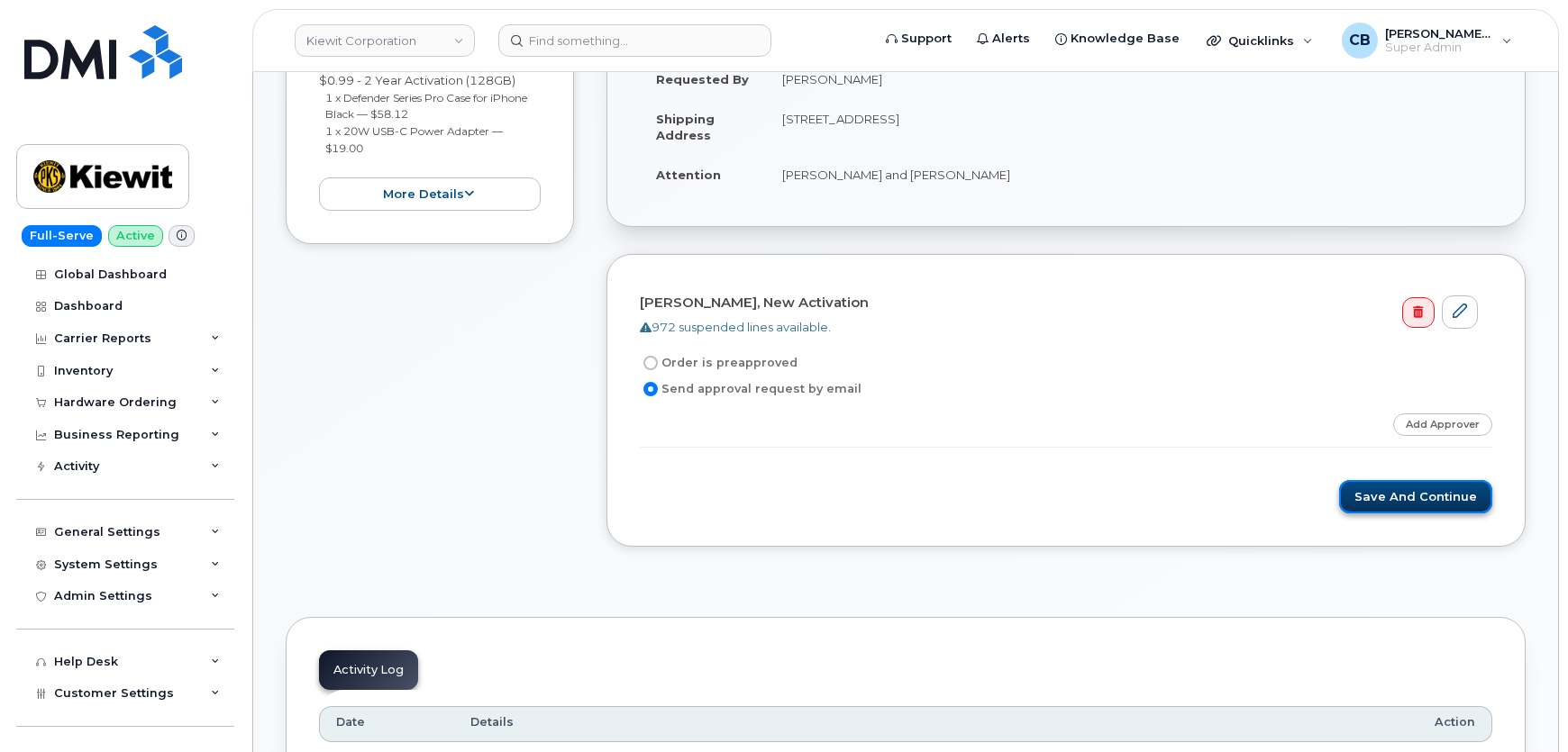
click at [1375, 496] on button "Save and Continue" at bounding box center [1415, 496] width 153 height 34
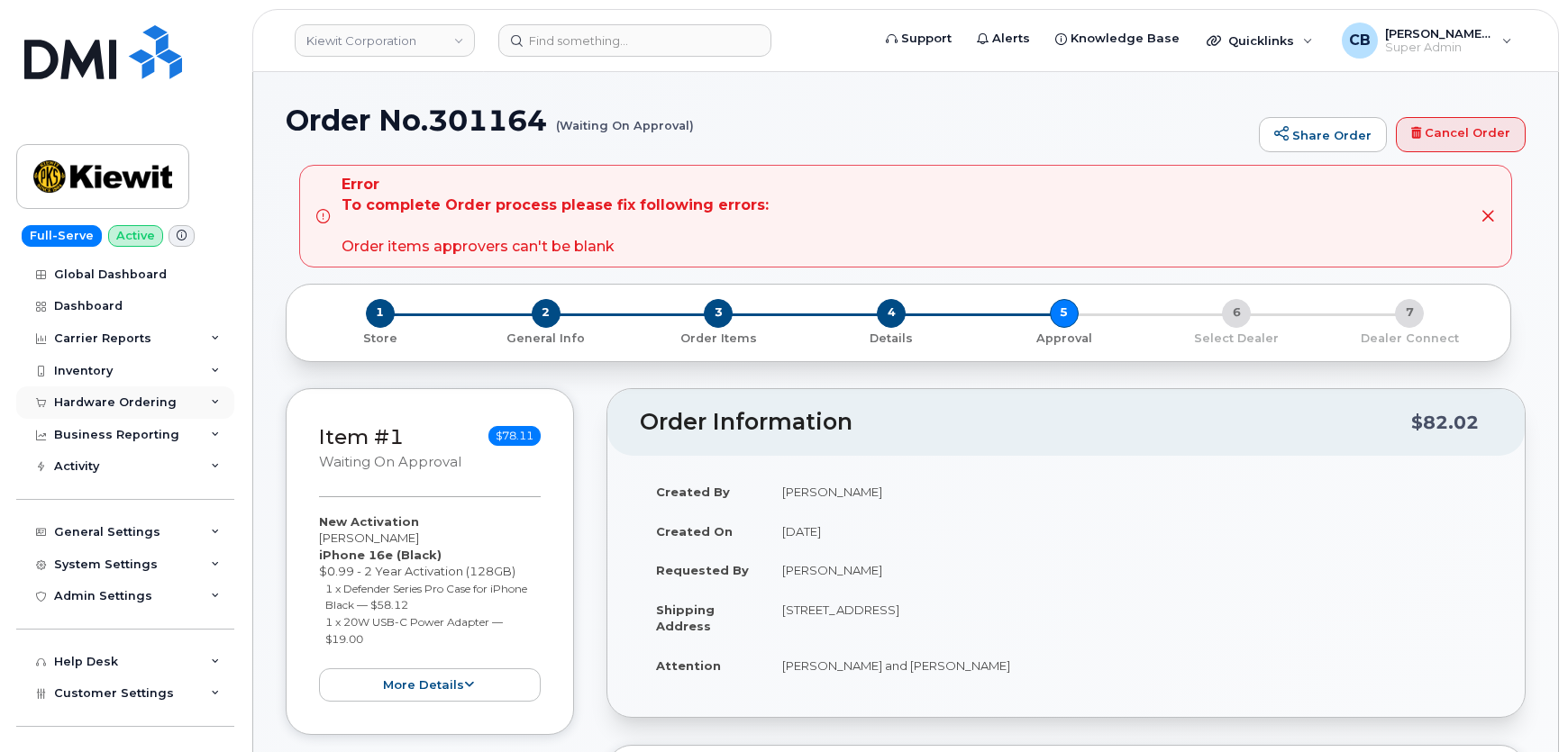
click at [81, 392] on div "Hardware Ordering" at bounding box center [125, 402] width 218 height 33
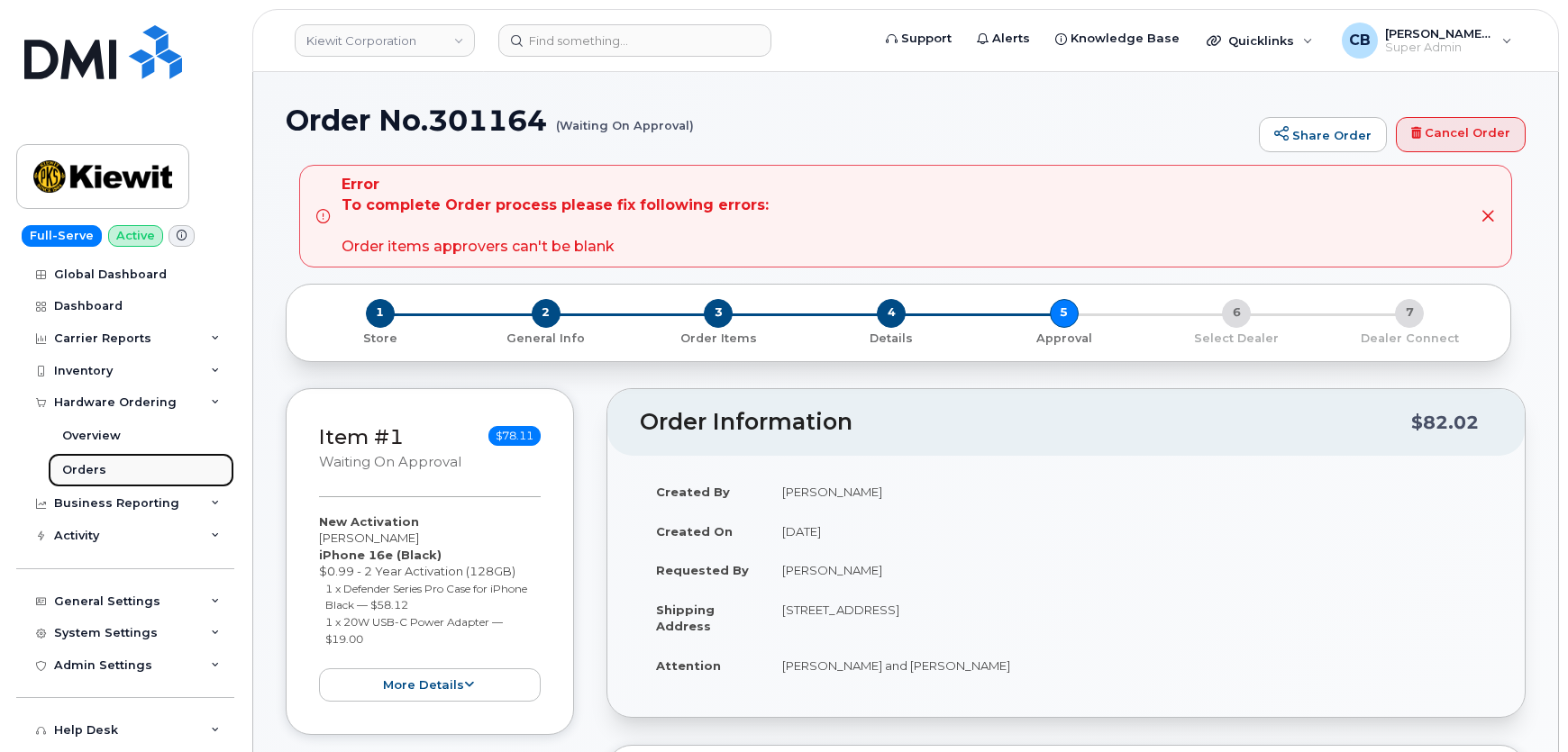
click at [96, 458] on link "Orders" at bounding box center [141, 469] width 186 height 34
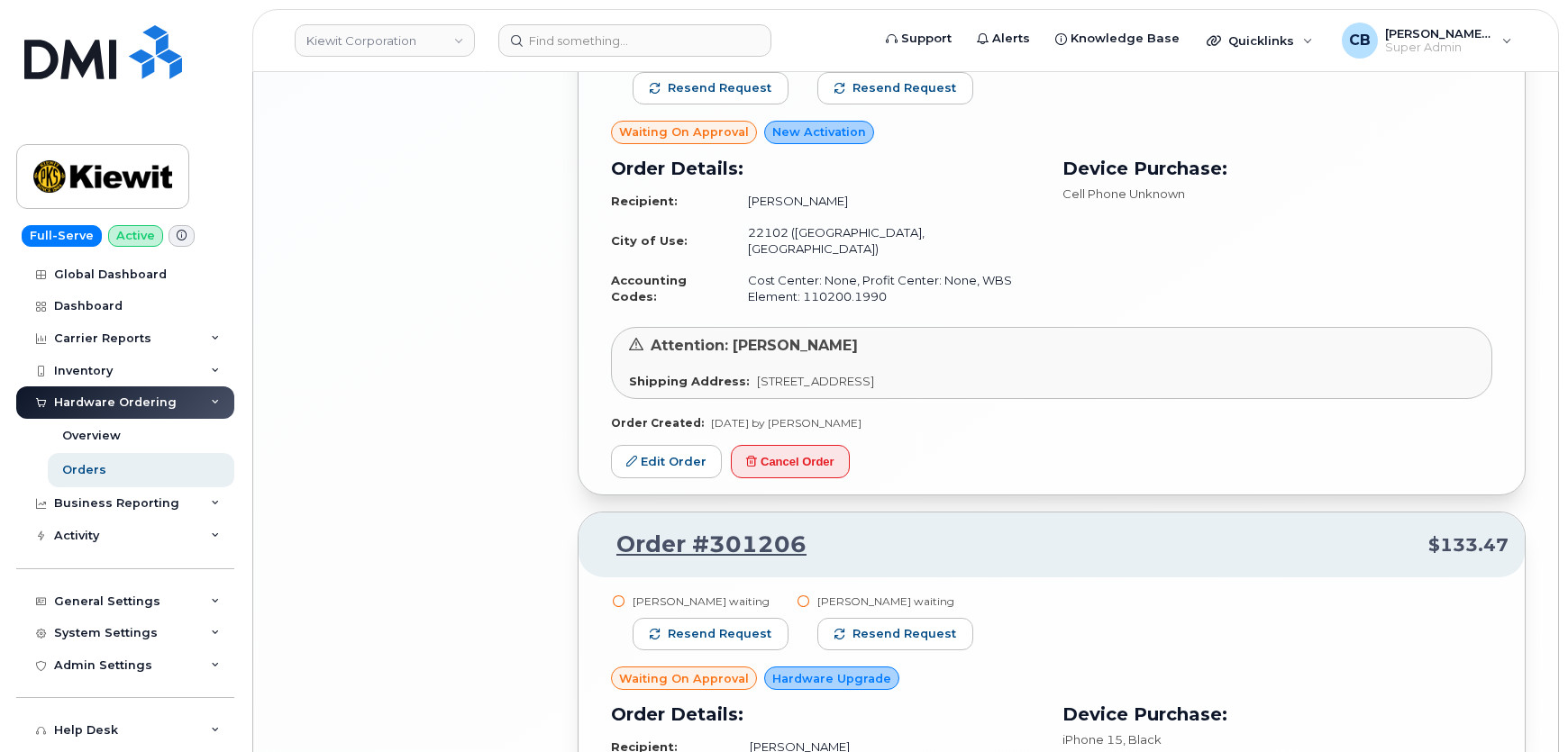
scroll to position [4050, 0]
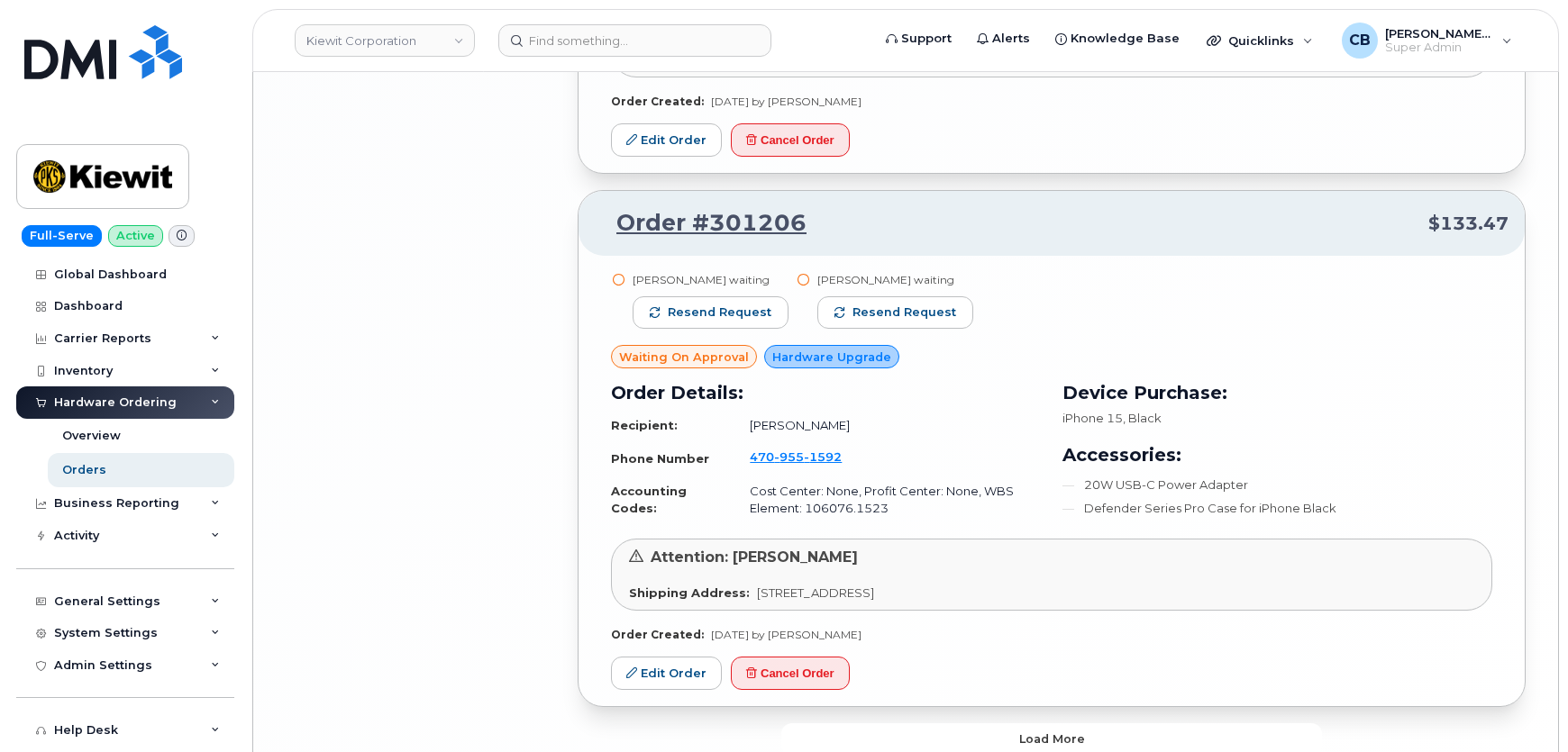
drag, startPoint x: 1047, startPoint y: 642, endPoint x: 1053, endPoint y: 611, distance: 31.6
click at [1047, 730] on span "Load more" at bounding box center [1052, 738] width 66 height 17
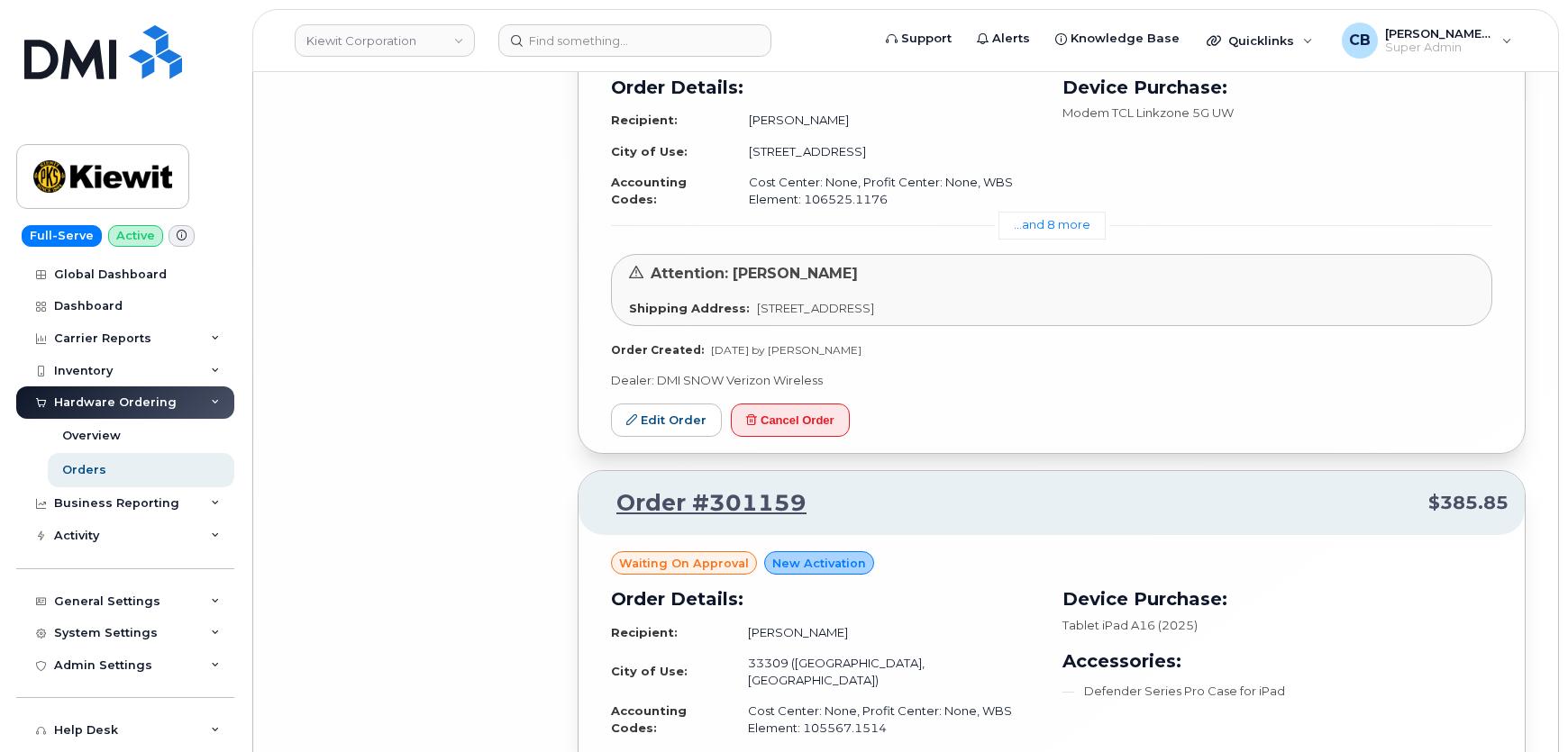
scroll to position [8127, 0]
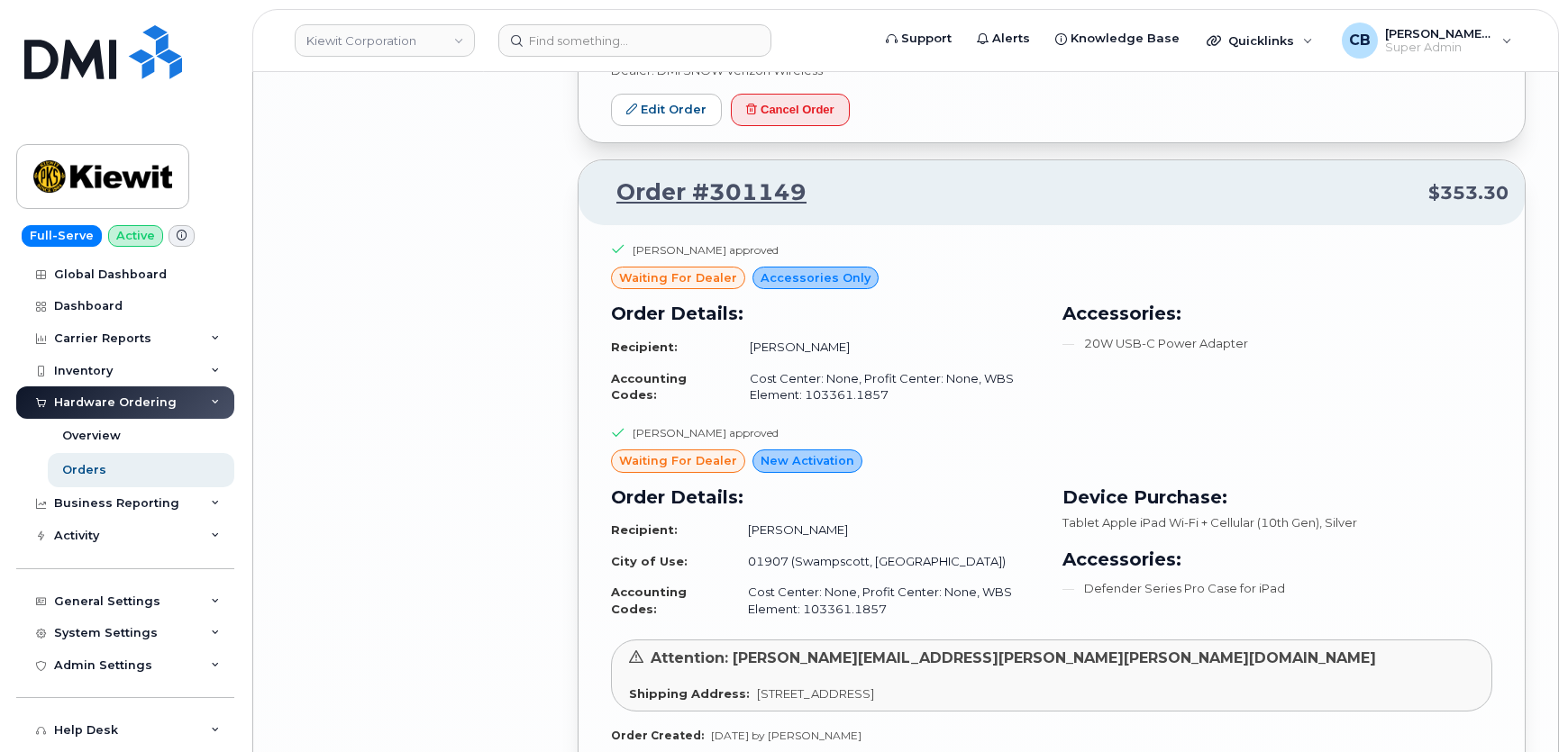
scroll to position [10092, 0]
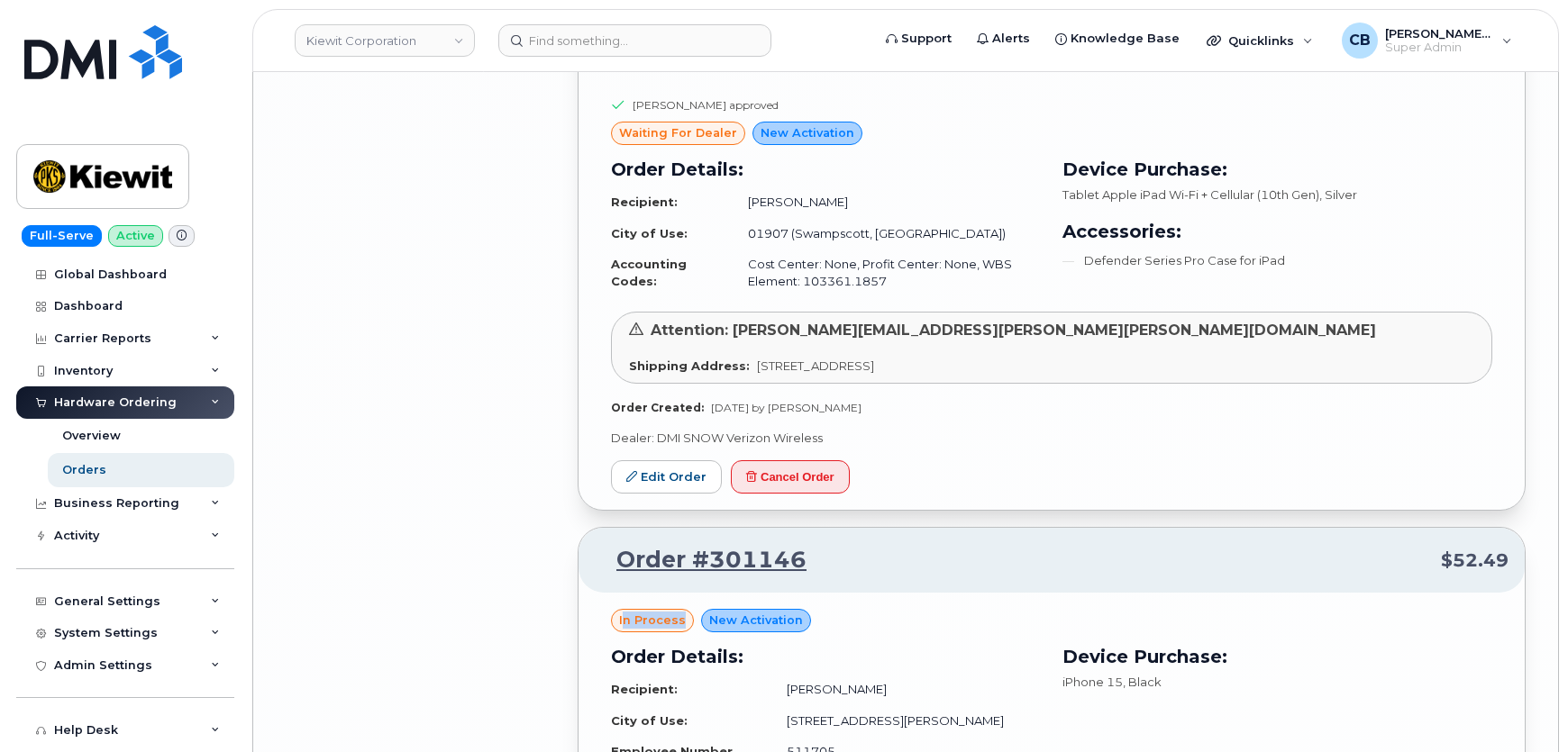
drag, startPoint x: 680, startPoint y: 443, endPoint x: 621, endPoint y: 444, distance: 59.0
click at [621, 609] on div "in process" at bounding box center [652, 621] width 83 height 24
copy span "n process"
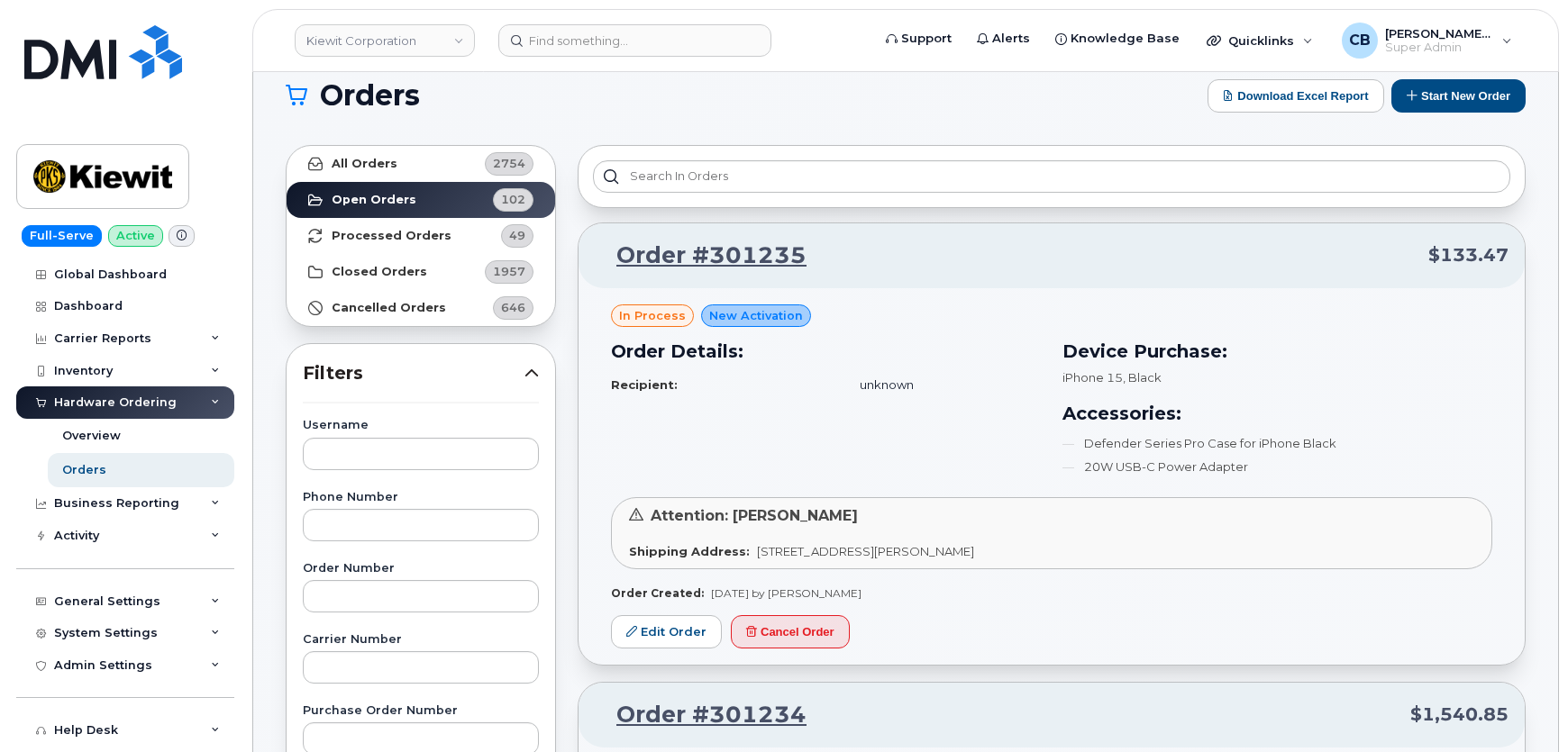
scroll to position [0, 0]
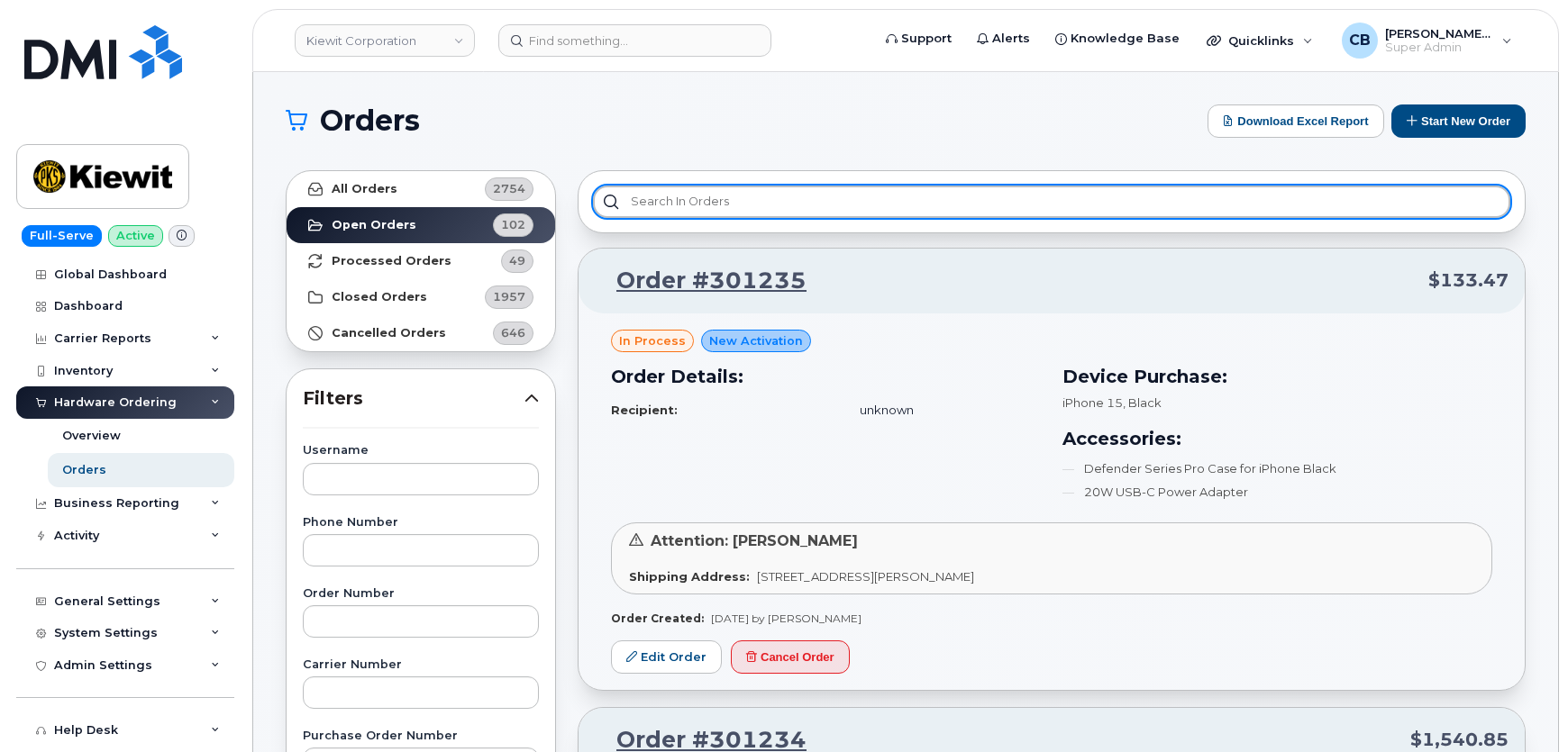
click at [836, 196] on input "text" at bounding box center [1051, 202] width 918 height 33
paste input "n process"
click at [629, 197] on input "n process" at bounding box center [1051, 202] width 918 height 33
type input "In process"
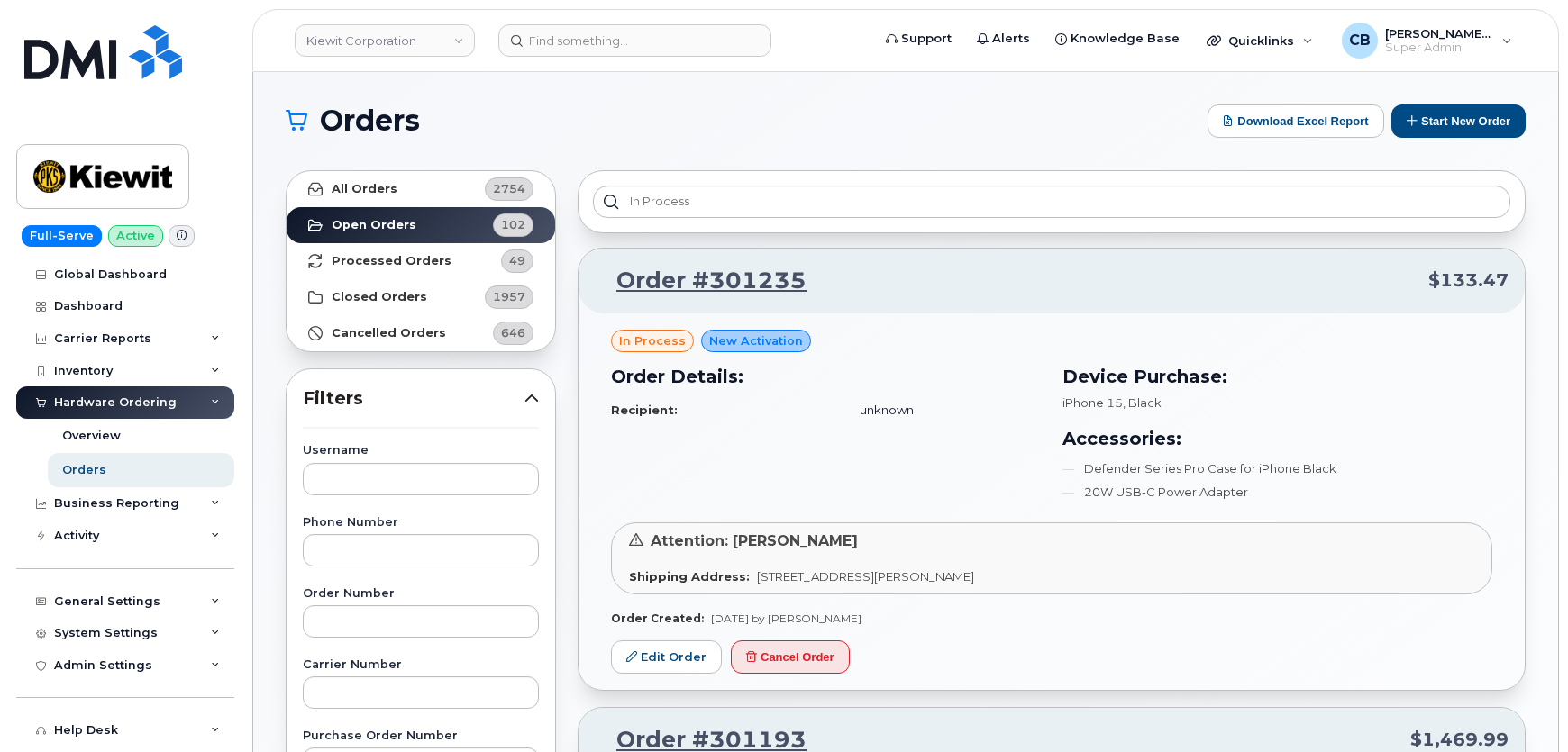
click at [740, 443] on div "Order Details: Recipient: unknown" at bounding box center [826, 435] width 451 height 167
click at [437, 47] on link "Kiewit Corporation" at bounding box center [384, 41] width 180 height 33
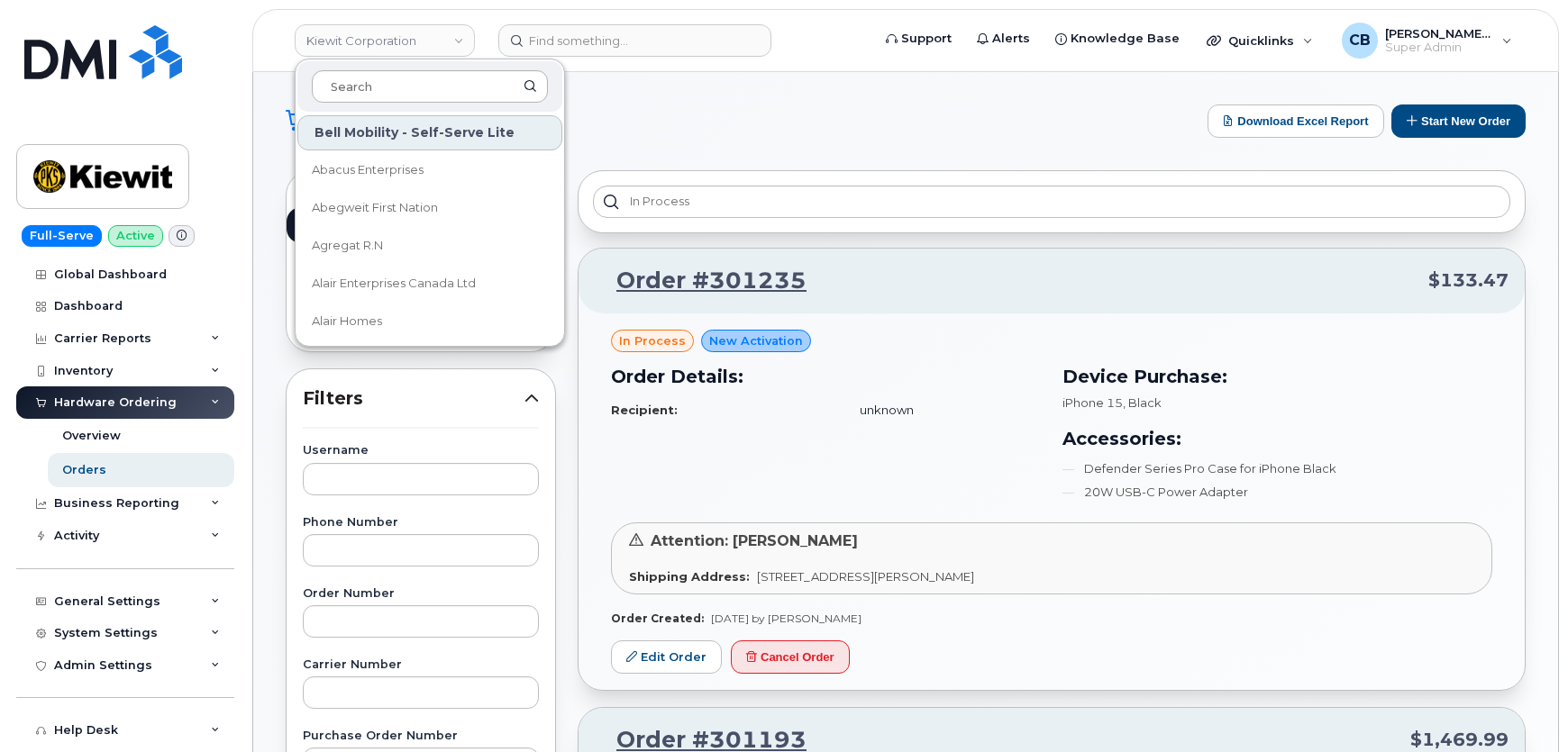
click at [409, 92] on input at bounding box center [429, 87] width 237 height 33
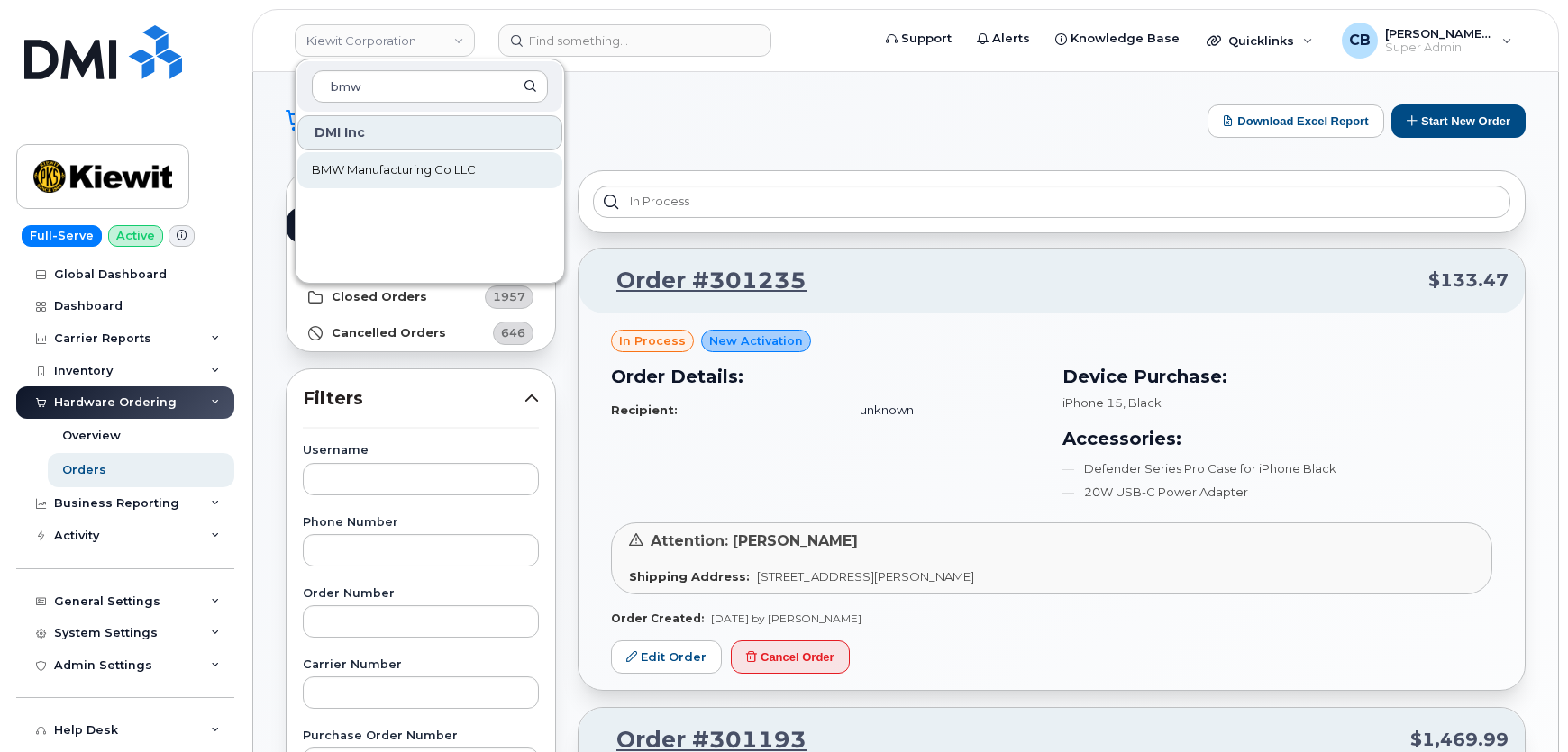
type input "bmw"
click at [393, 170] on span "BMW Manufacturing Co LLC" at bounding box center [394, 171] width 164 height 18
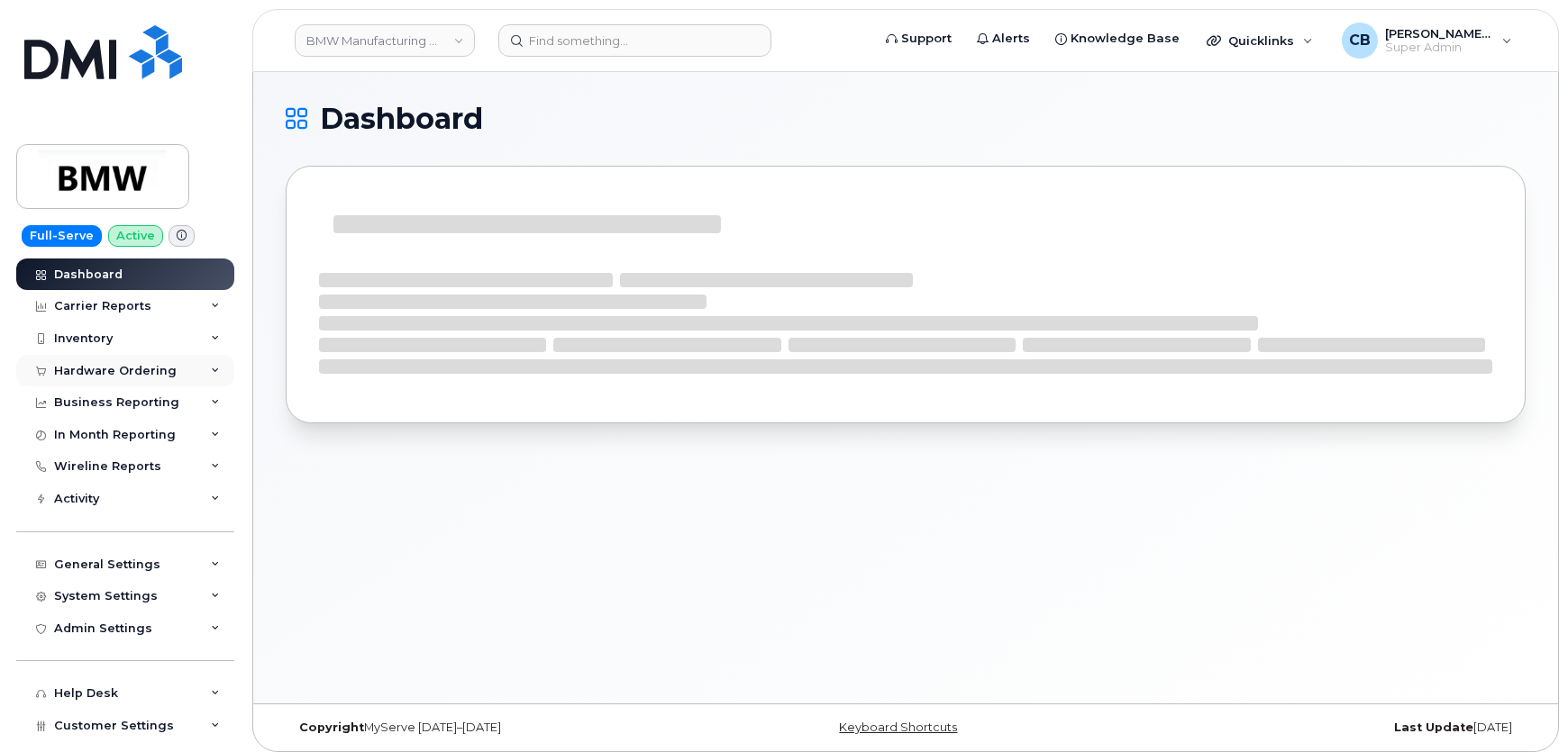
click at [153, 377] on div "Hardware Ordering" at bounding box center [125, 371] width 218 height 33
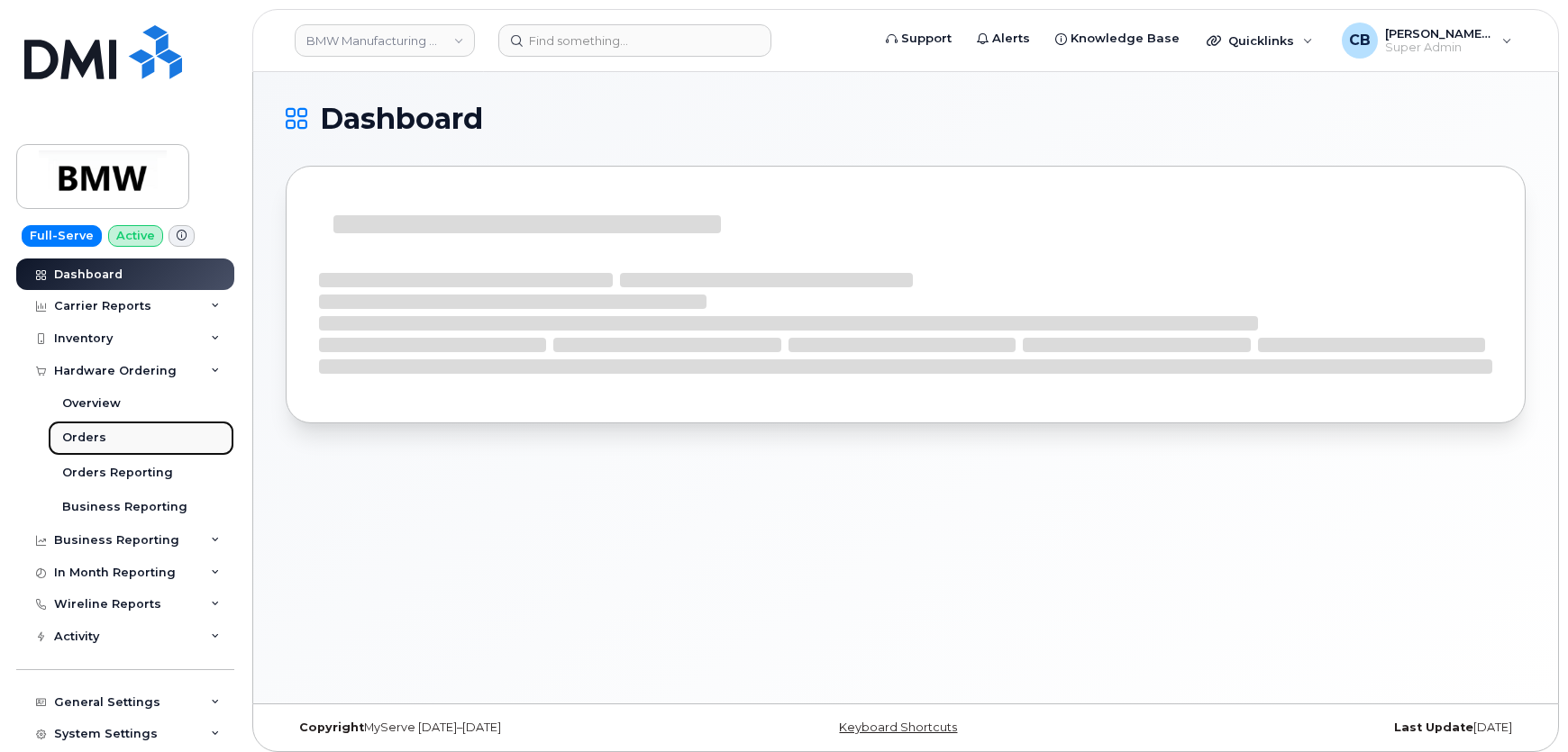
click at [96, 442] on div "Orders" at bounding box center [84, 438] width 44 height 16
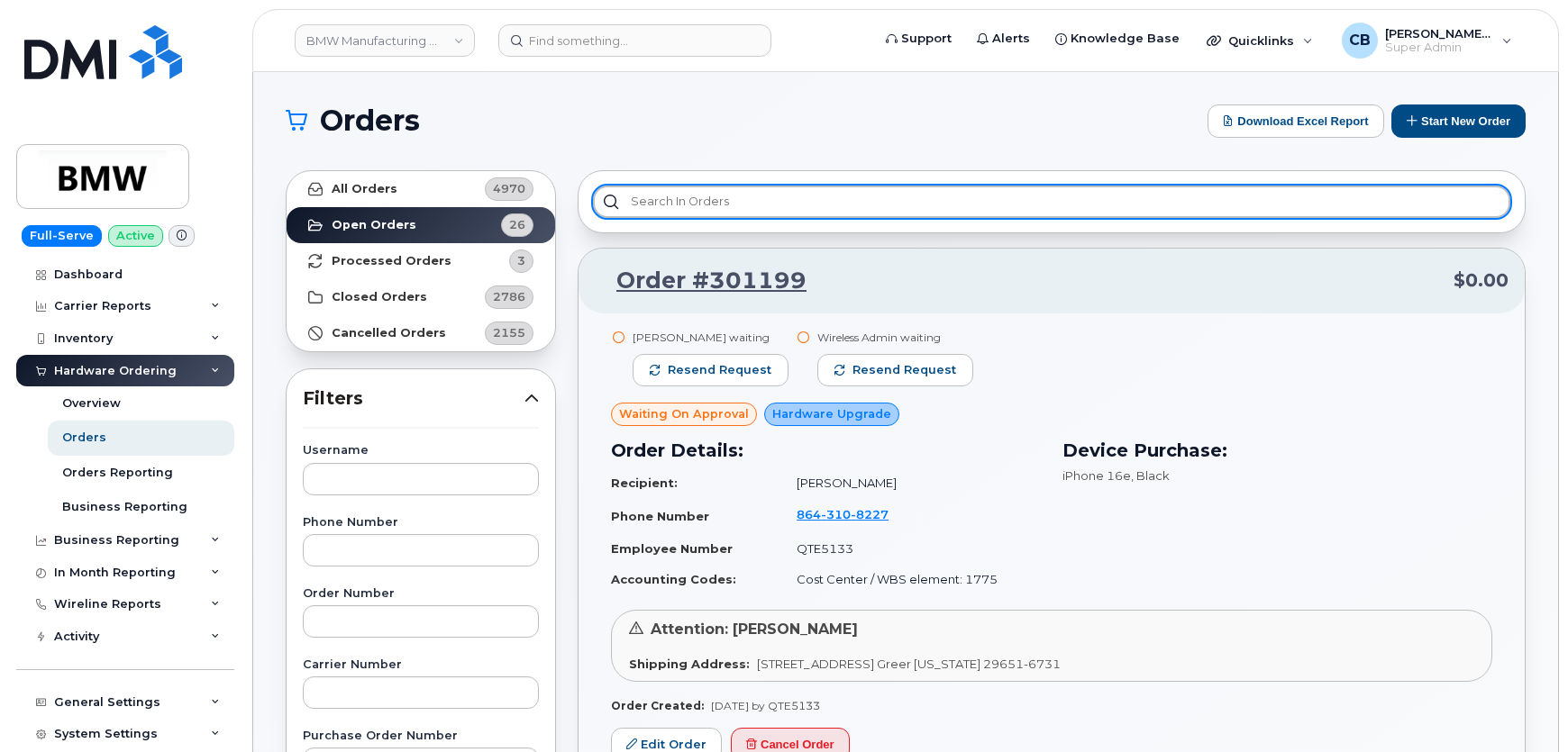
click at [721, 204] on input "text" at bounding box center [1051, 202] width 918 height 33
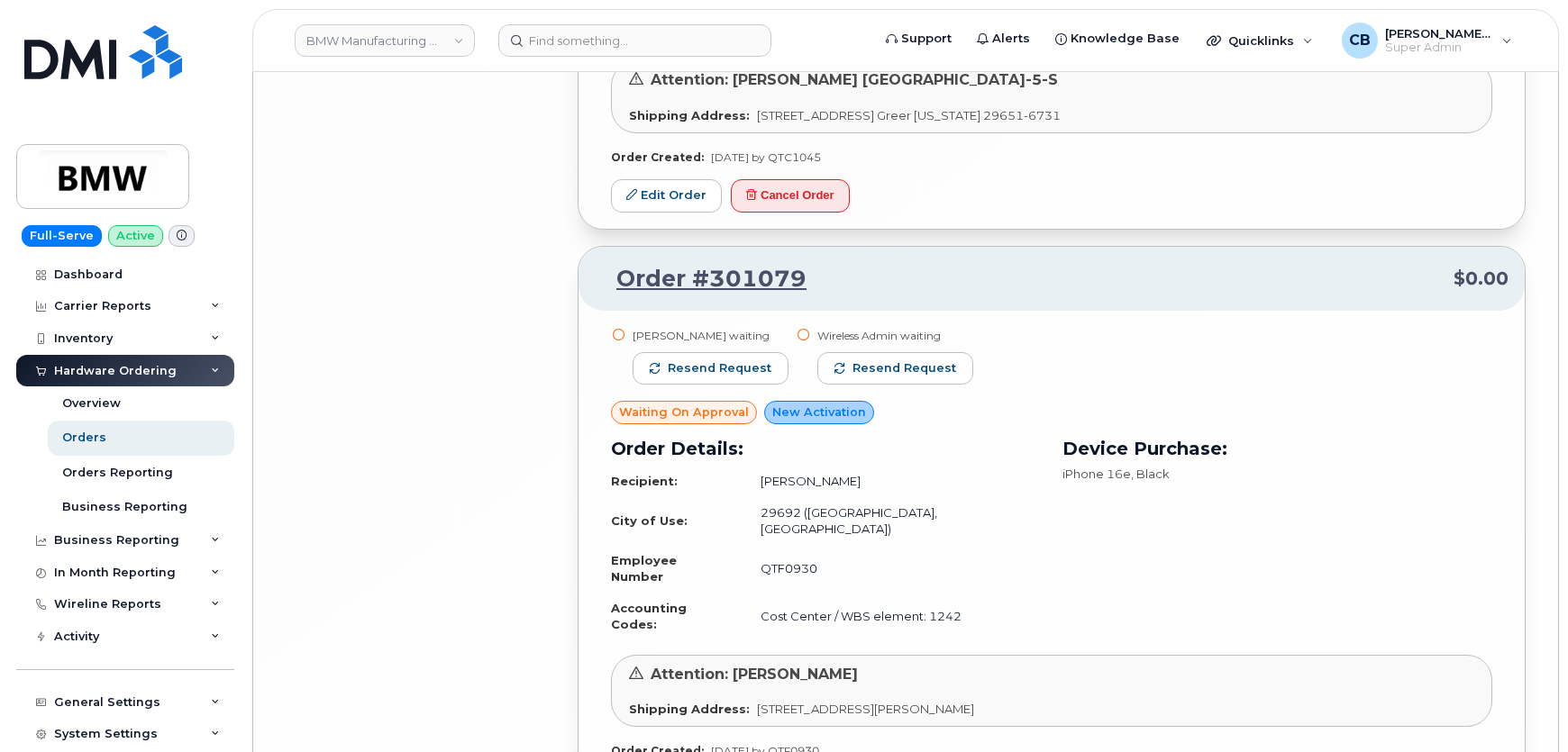
scroll to position [3927, 0]
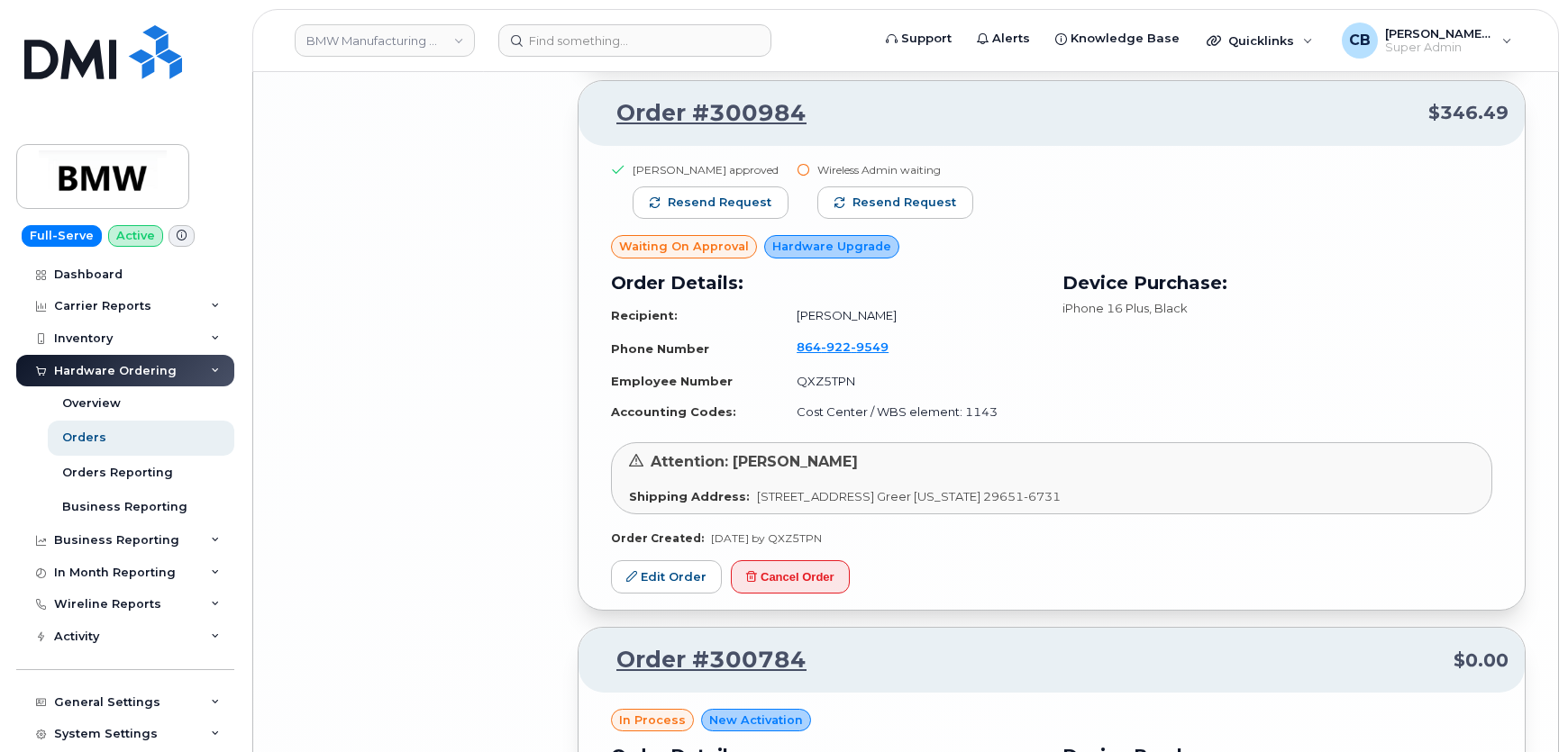
scroll to position [7693, 0]
